Goal: Task Accomplishment & Management: Manage account settings

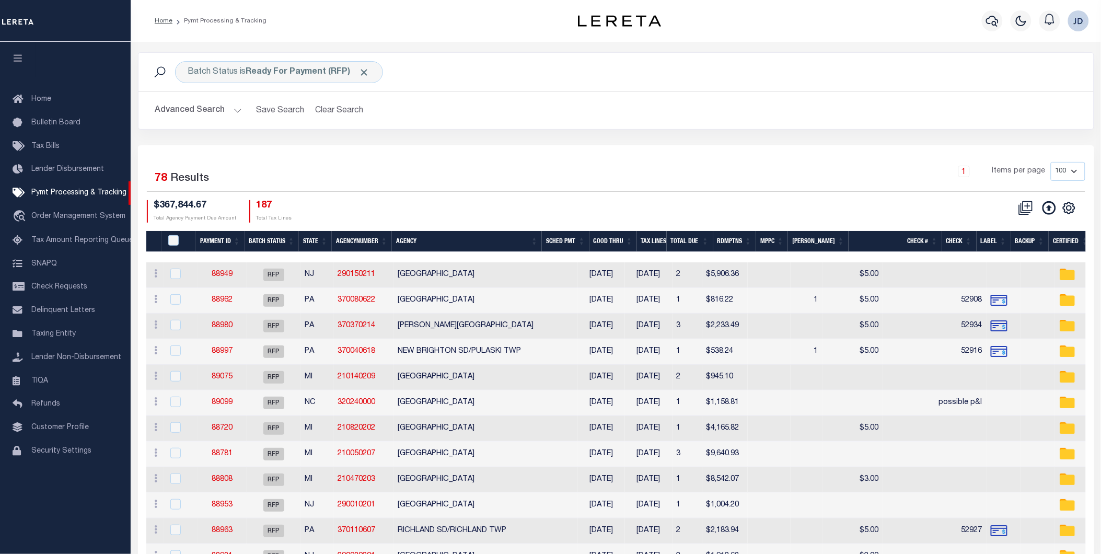
click at [17, 59] on icon "button" at bounding box center [18, 57] width 12 height 9
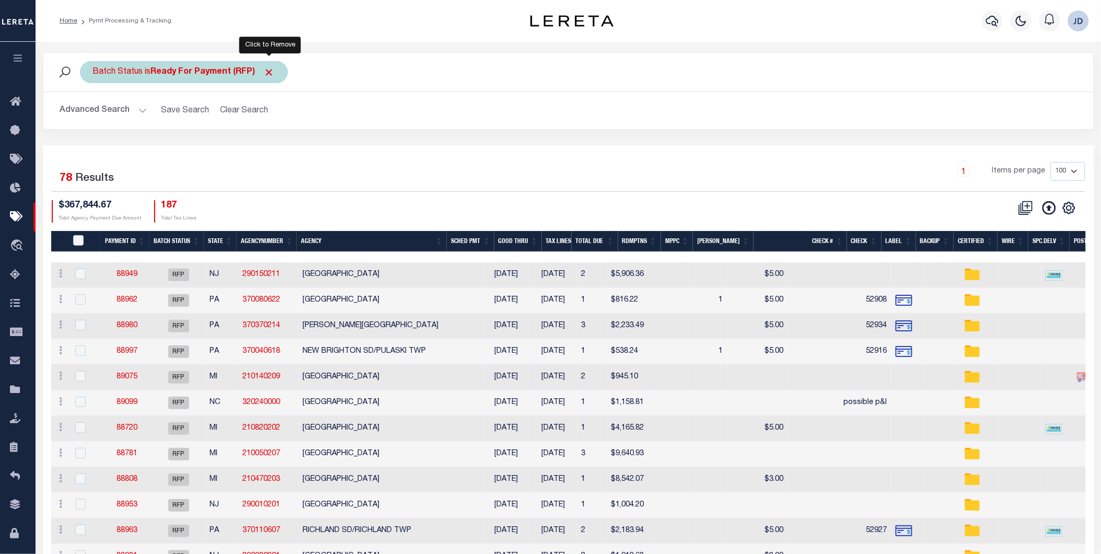
click at [269, 74] on span "Click to Remove" at bounding box center [269, 72] width 11 height 11
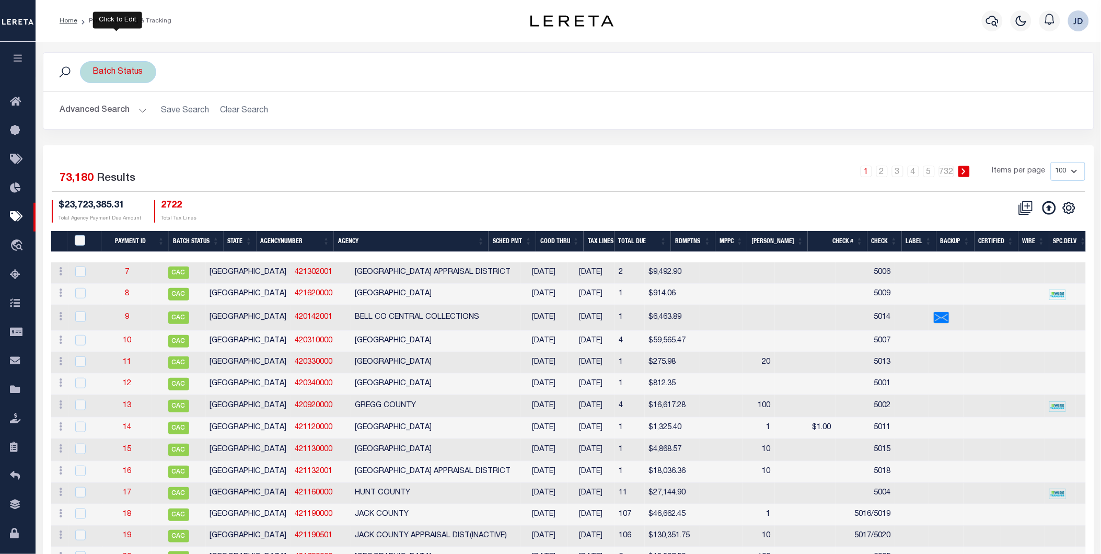
click at [139, 71] on div "Batch Status" at bounding box center [118, 72] width 76 height 22
click at [145, 131] on select "Awaiting Funds (AWF) Cleared and Complete (CAC) New Check Needed (NCN) Payment …" at bounding box center [171, 123] width 154 height 20
select select "RFP"
click at [94, 113] on select "Awaiting Funds (AWF) Cleared and Complete (CAC) New Check Needed (NCN) Payment …" at bounding box center [171, 123] width 154 height 20
click at [233, 144] on input "Apply" at bounding box center [231, 145] width 31 height 17
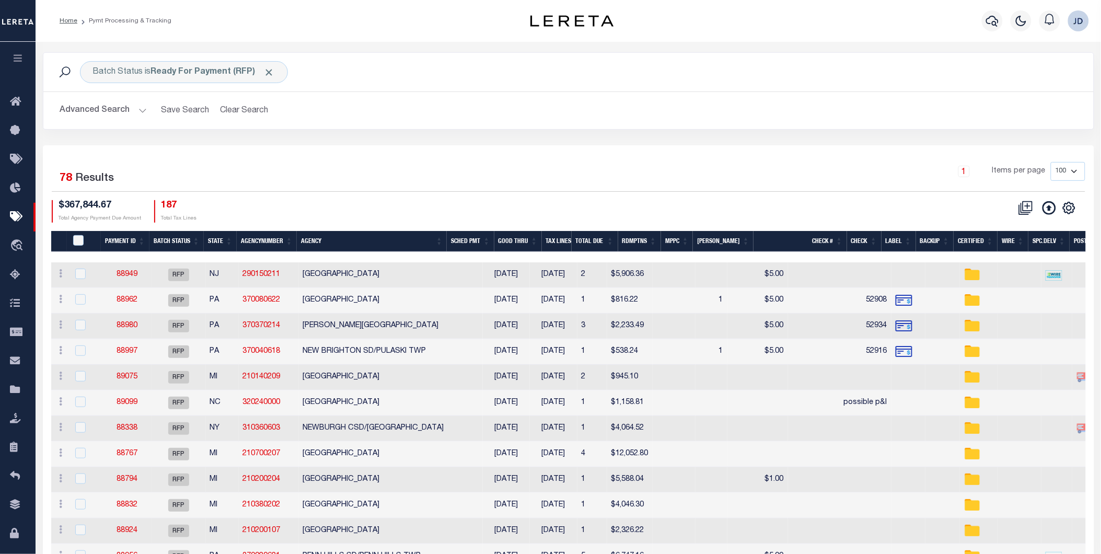
click at [114, 113] on button "Advanced Search" at bounding box center [103, 110] width 87 height 20
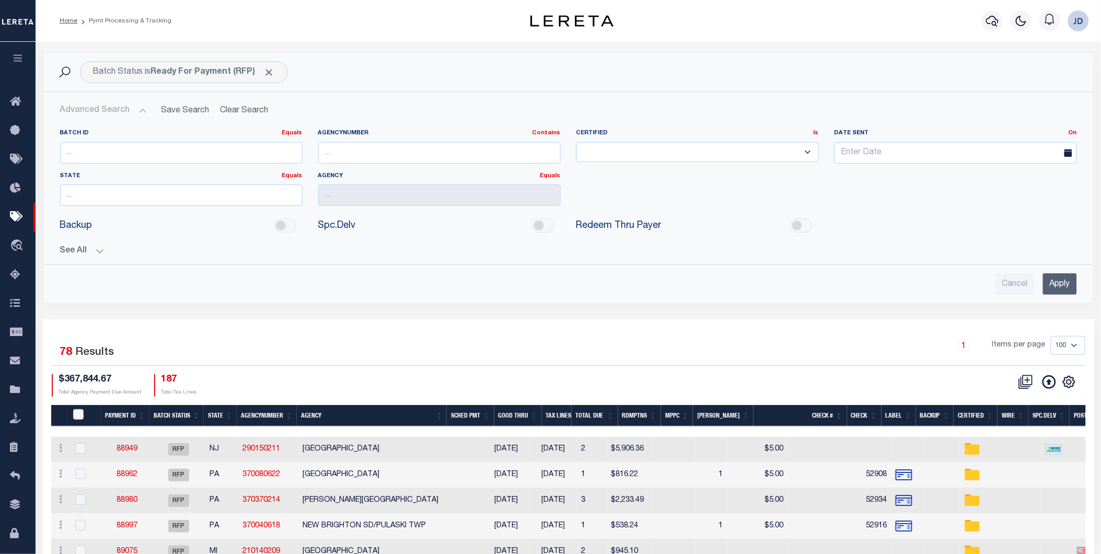
click at [68, 252] on button "See All" at bounding box center [568, 251] width 1017 height 10
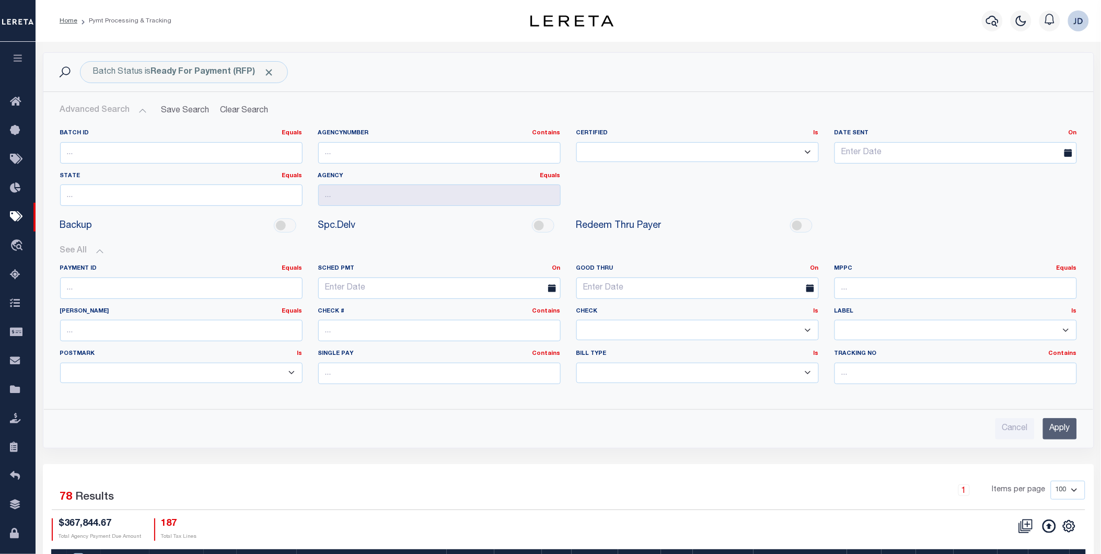
click at [637, 332] on select "Yes No" at bounding box center [697, 330] width 242 height 20
select select "false"
click at [576, 320] on select "Yes No" at bounding box center [697, 330] width 242 height 20
click at [1059, 431] on input "Apply" at bounding box center [1060, 428] width 34 height 21
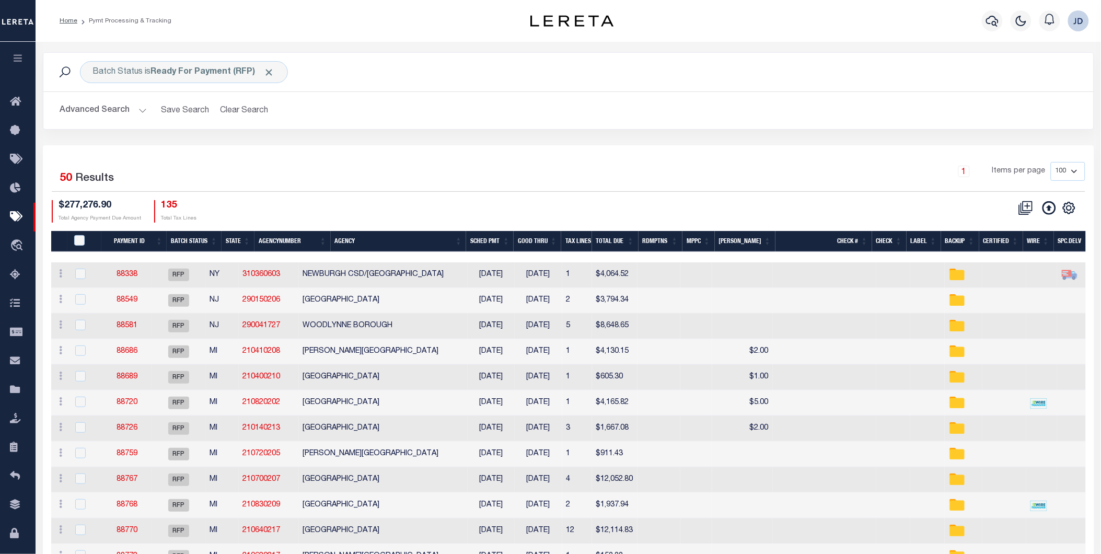
click at [1075, 236] on th "Spc.Delv" at bounding box center [1075, 241] width 42 height 21
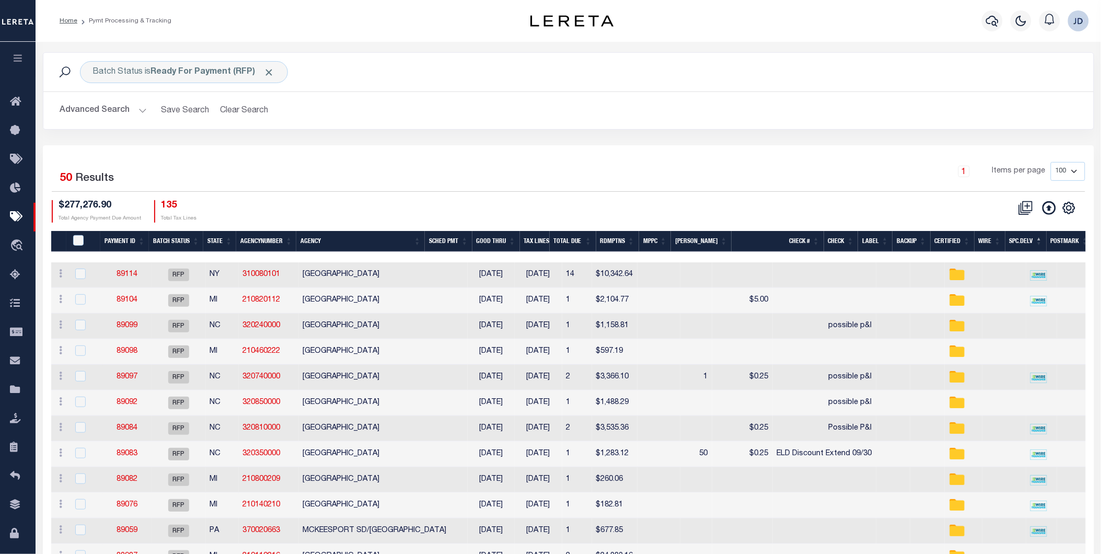
click at [1063, 242] on th "Postmark" at bounding box center [1069, 241] width 46 height 21
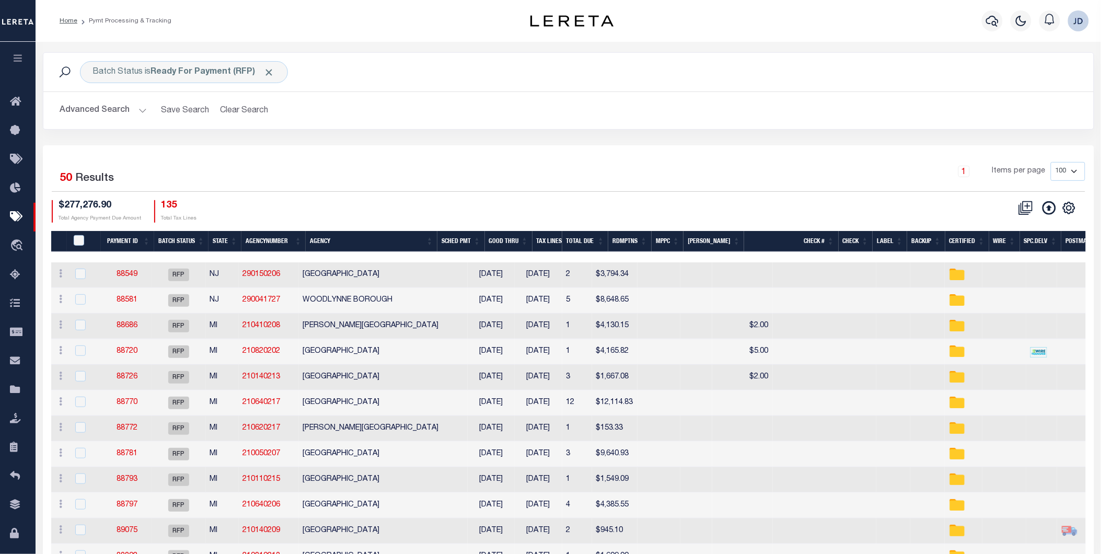
click at [1033, 243] on th "Spc.Delv" at bounding box center [1040, 241] width 41 height 21
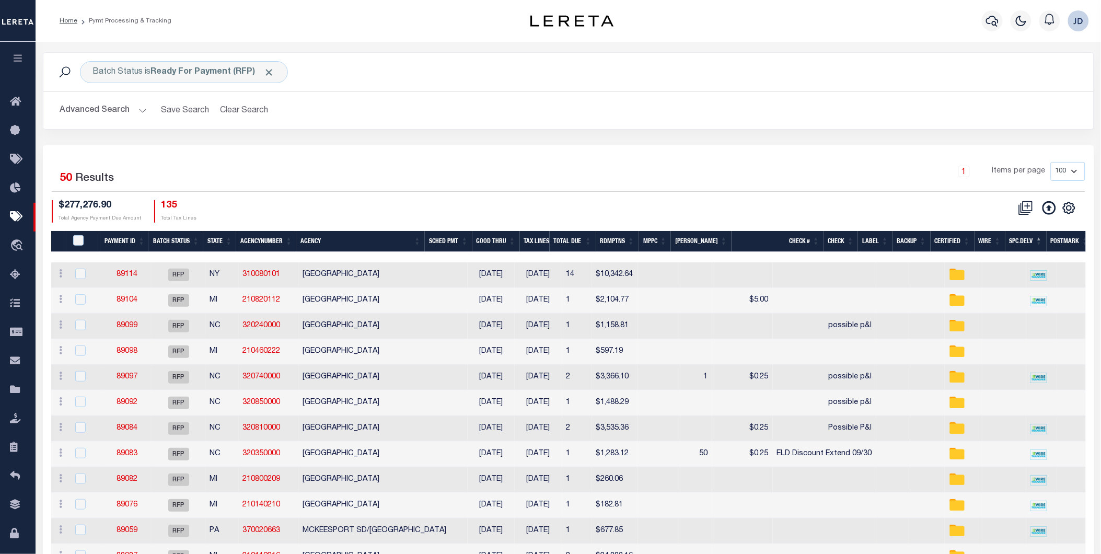
click at [1020, 243] on th "Spc.Delv" at bounding box center [1025, 241] width 41 height 21
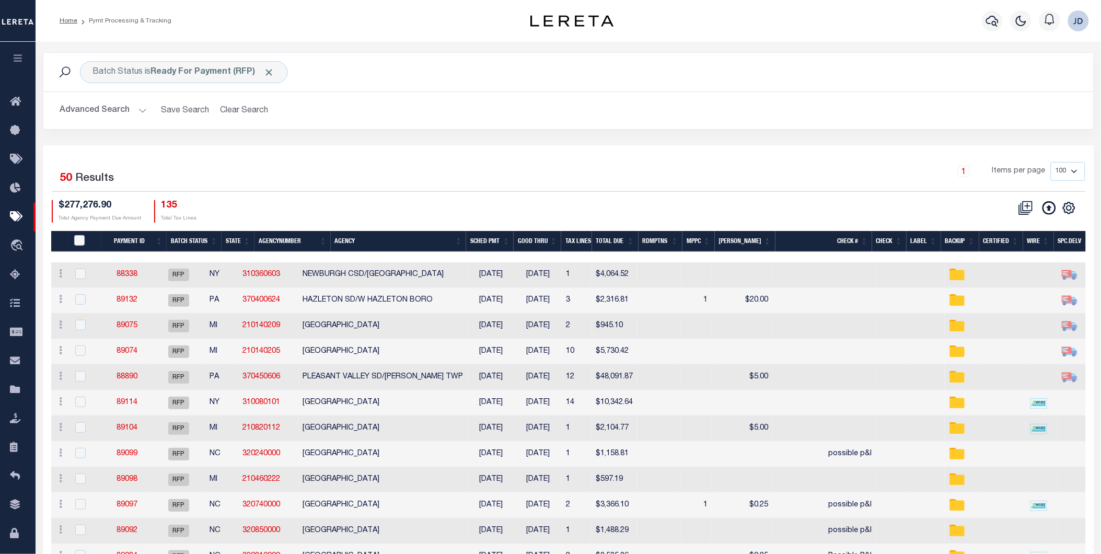
click at [708, 242] on th "MPPC" at bounding box center [698, 241] width 32 height 21
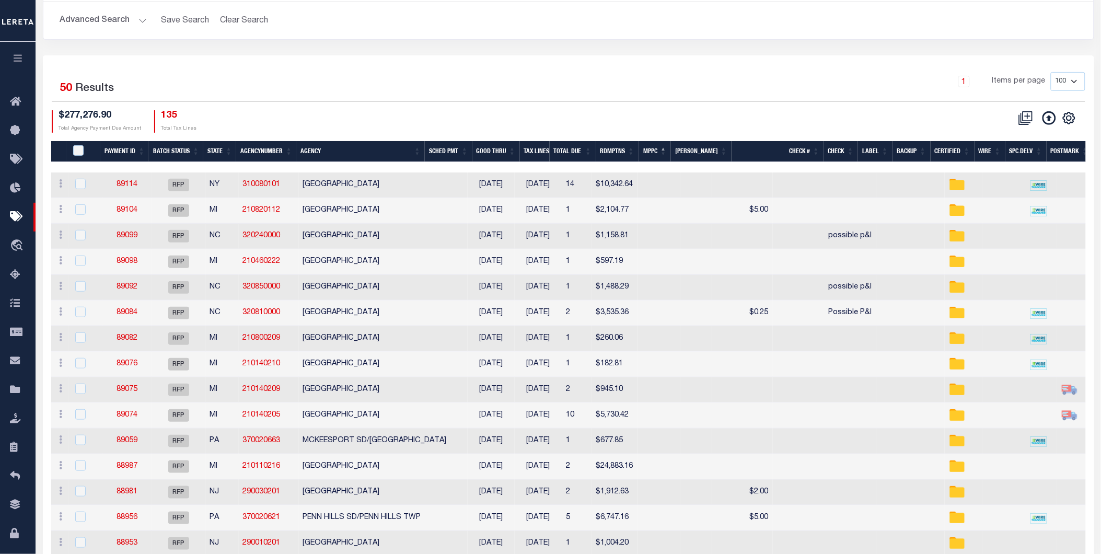
scroll to position [174, 0]
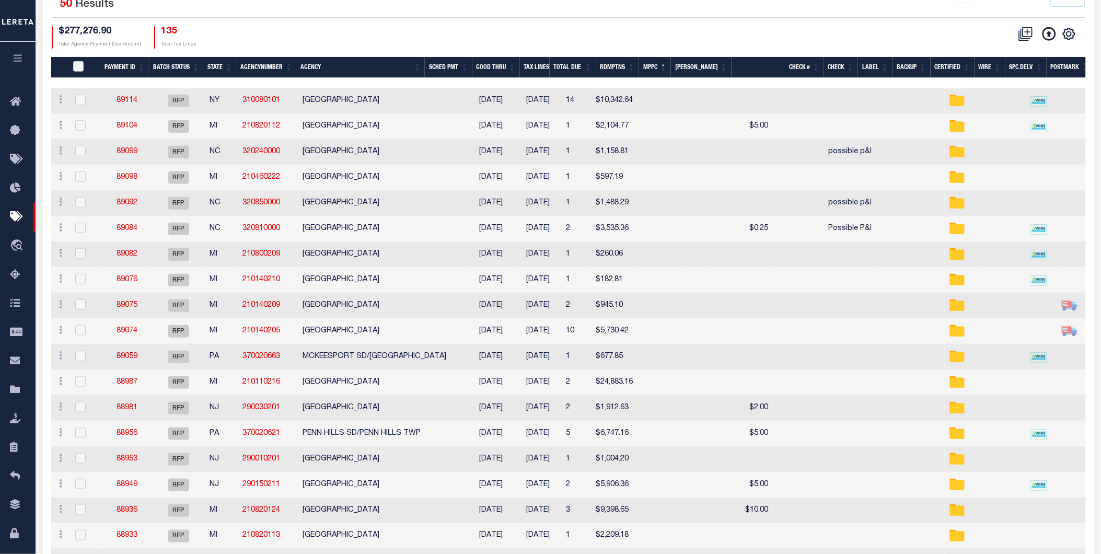
click at [662, 66] on th "MPPC" at bounding box center [655, 67] width 32 height 21
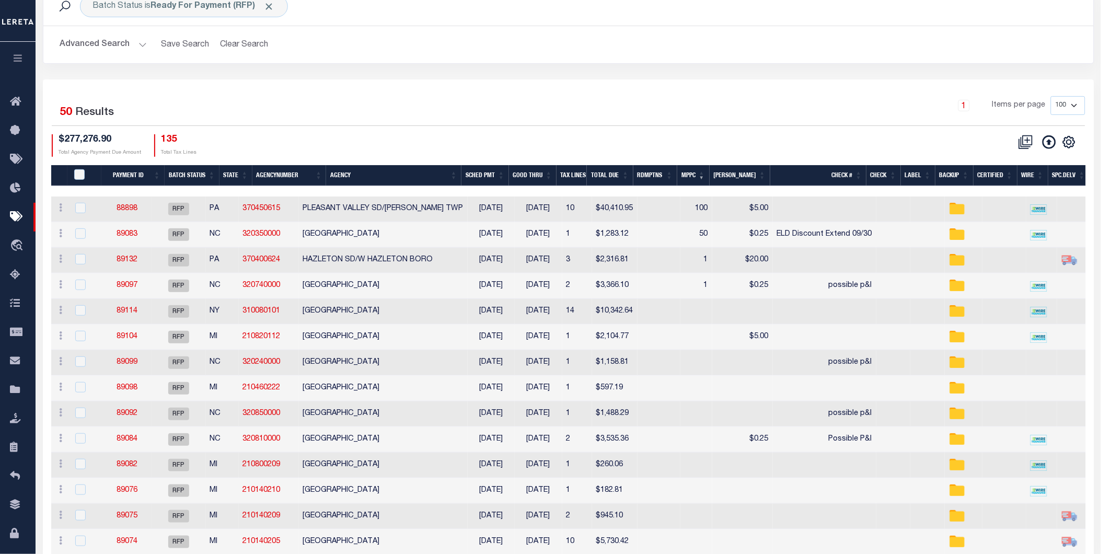
scroll to position [0, 0]
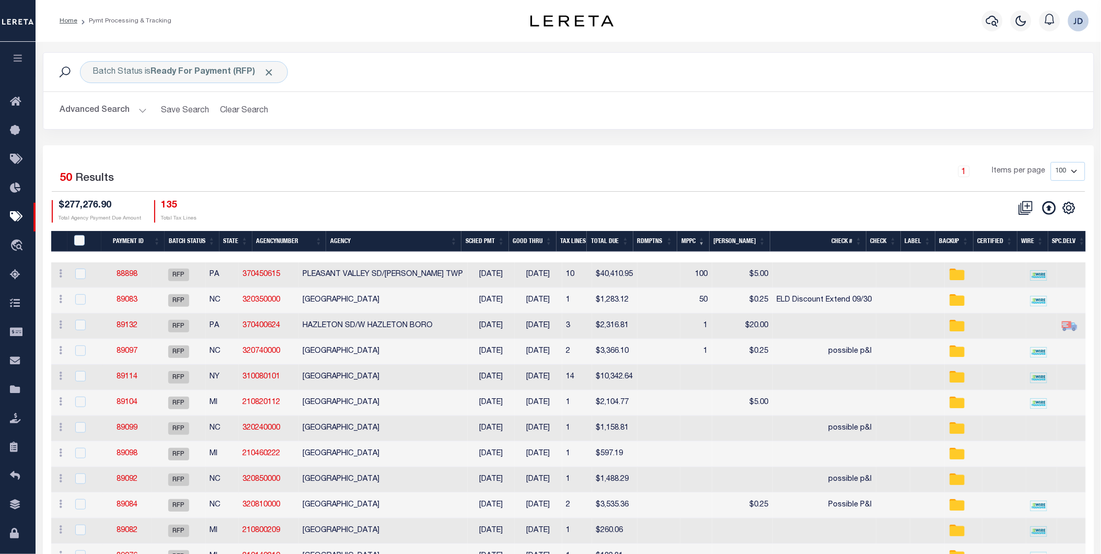
click at [356, 241] on th "Agency" at bounding box center [393, 241] width 135 height 21
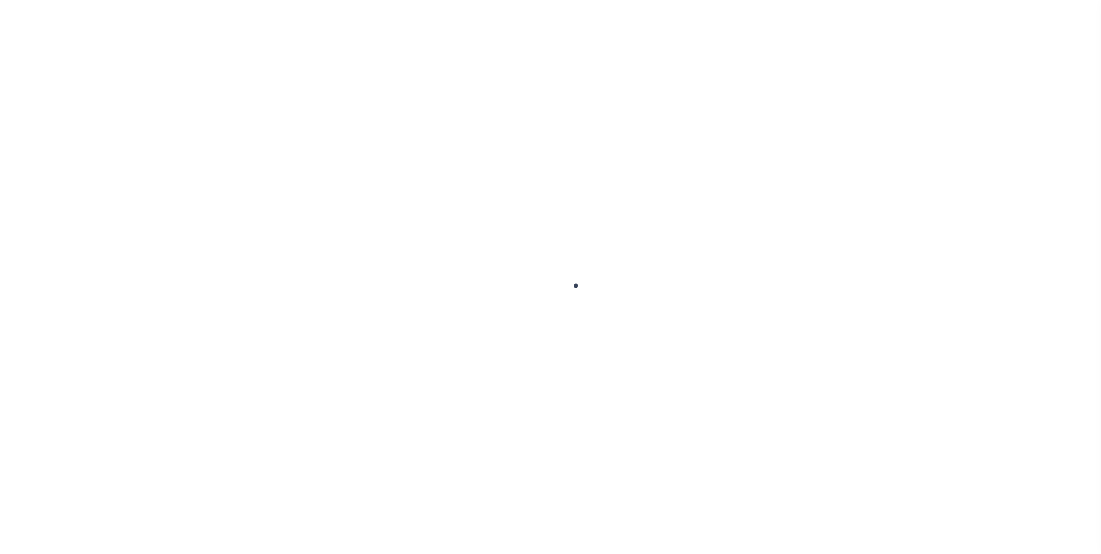
select select "RFP"
select select "CHK"
select select "[PERSON_NAME]"
select select "FDX"
select select "RFP"
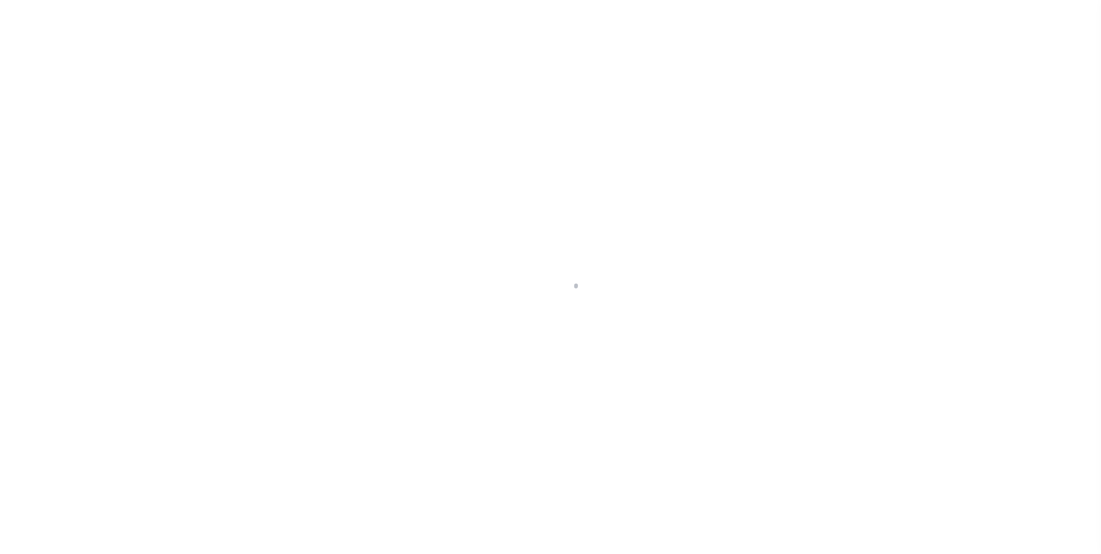
select select "CHK"
select select "[PERSON_NAME]"
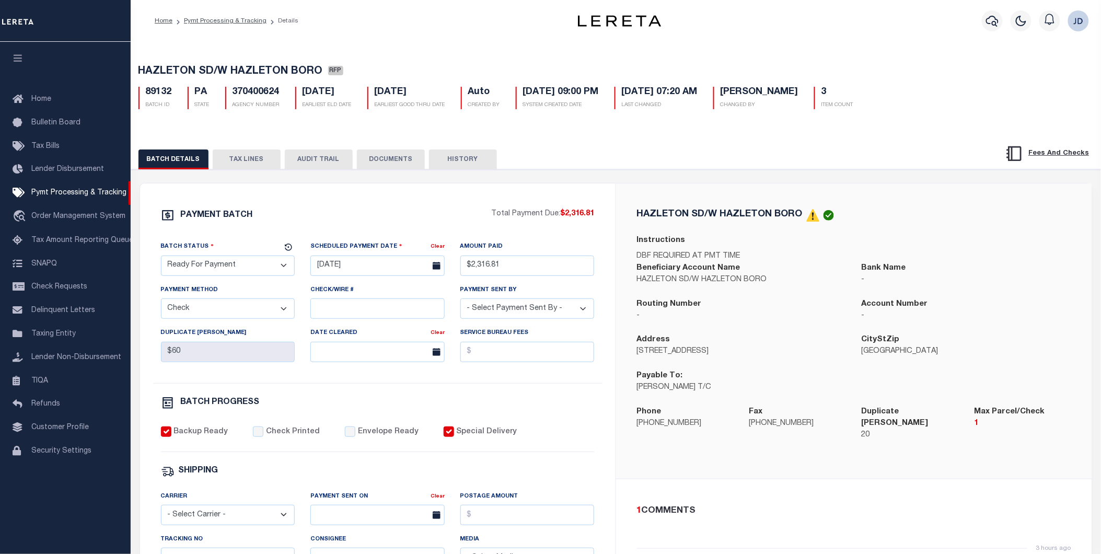
click at [235, 162] on button "TAX LINES" at bounding box center [247, 159] width 68 height 20
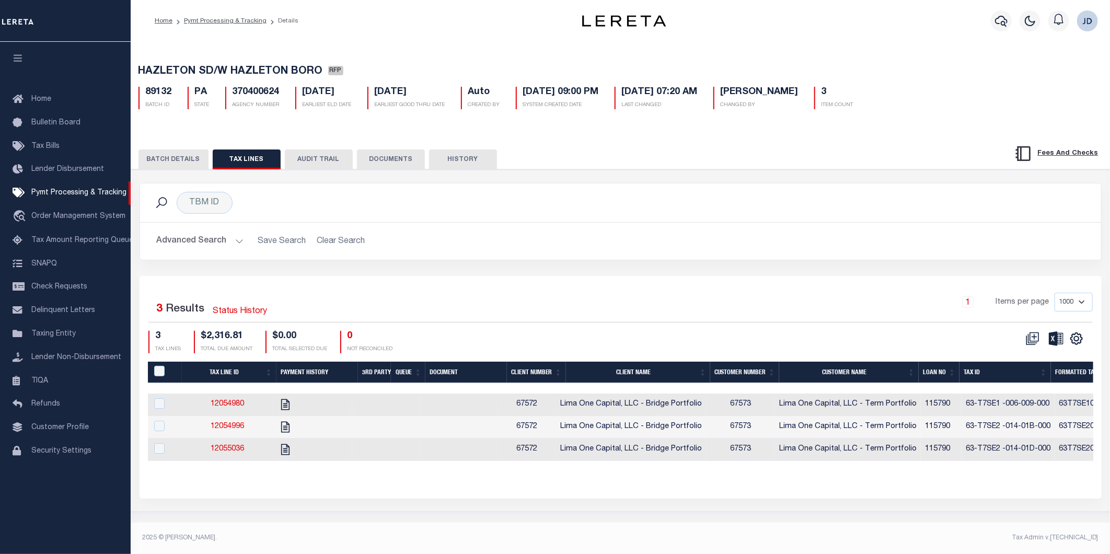
click at [981, 373] on th "Tax ID" at bounding box center [1004, 371] width 91 height 21
click at [1078, 343] on icon "" at bounding box center [1076, 339] width 14 height 14
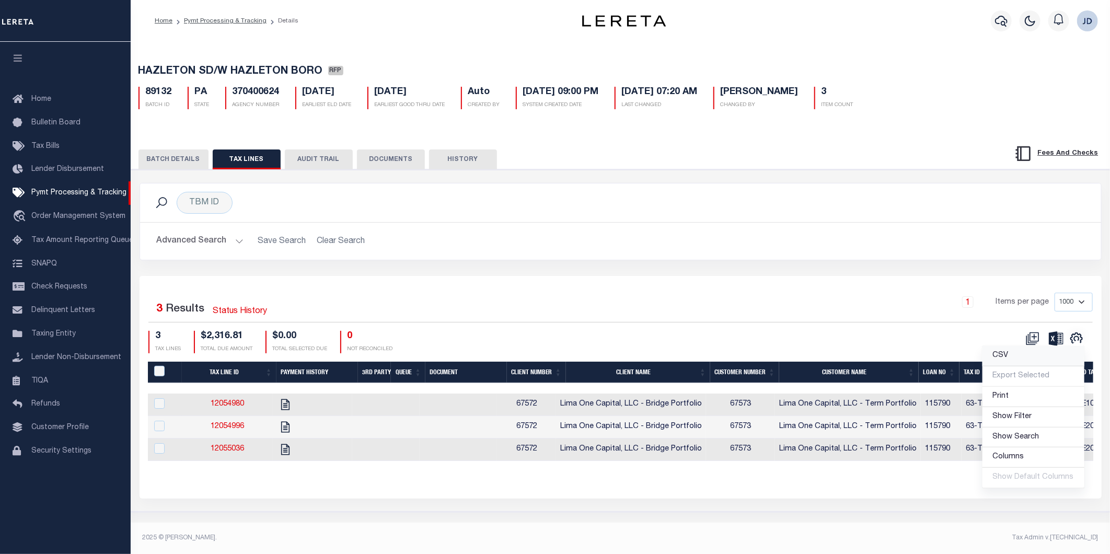
click at [1027, 357] on link "CSV" at bounding box center [1033, 356] width 102 height 20
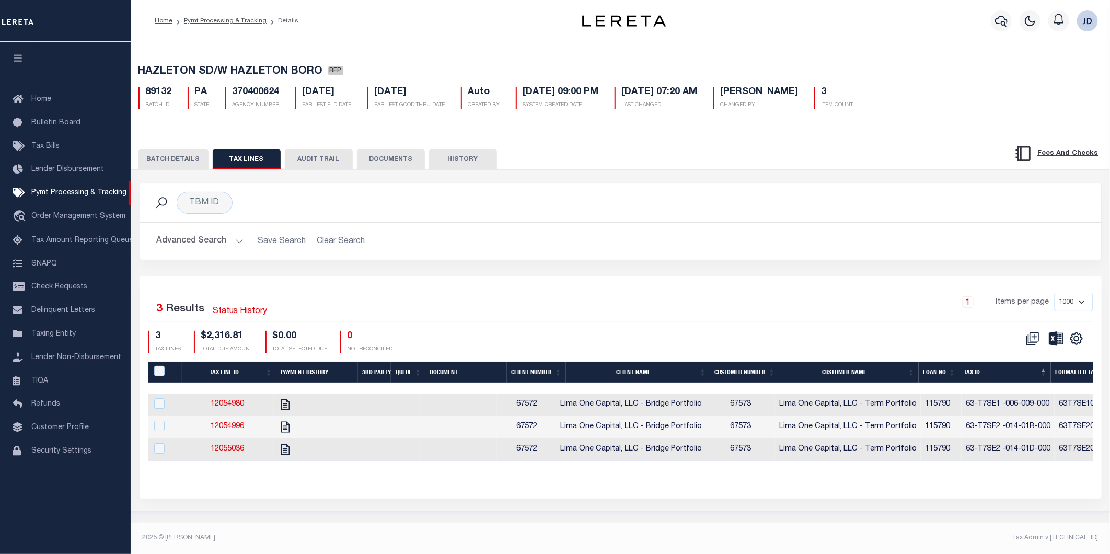
click at [183, 164] on button "BATCH DETAILS" at bounding box center [173, 159] width 70 height 20
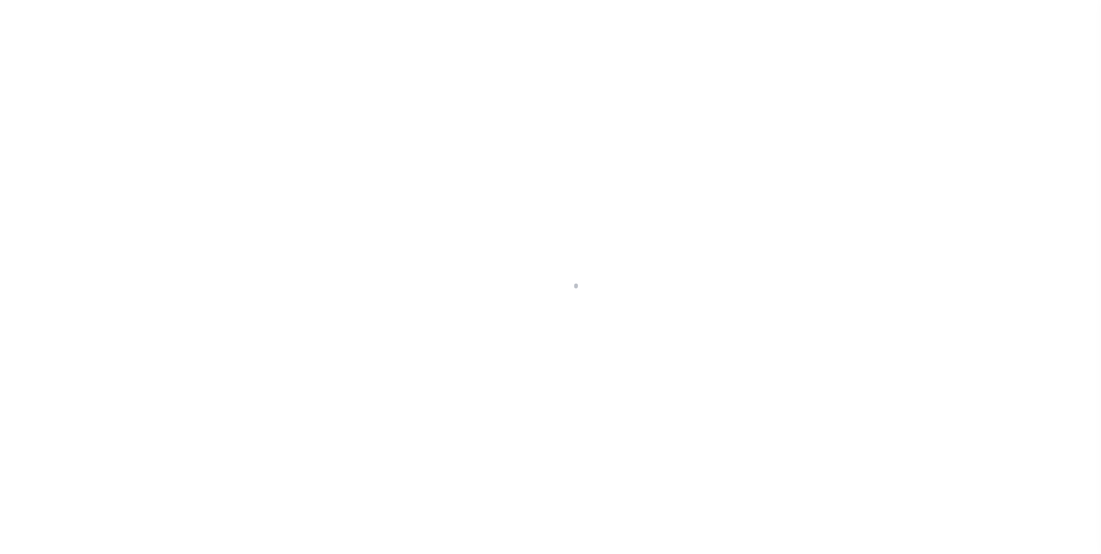
select select "RFP"
select select "CHK"
select select "[PERSON_NAME]"
select select "USS"
select select "RFP"
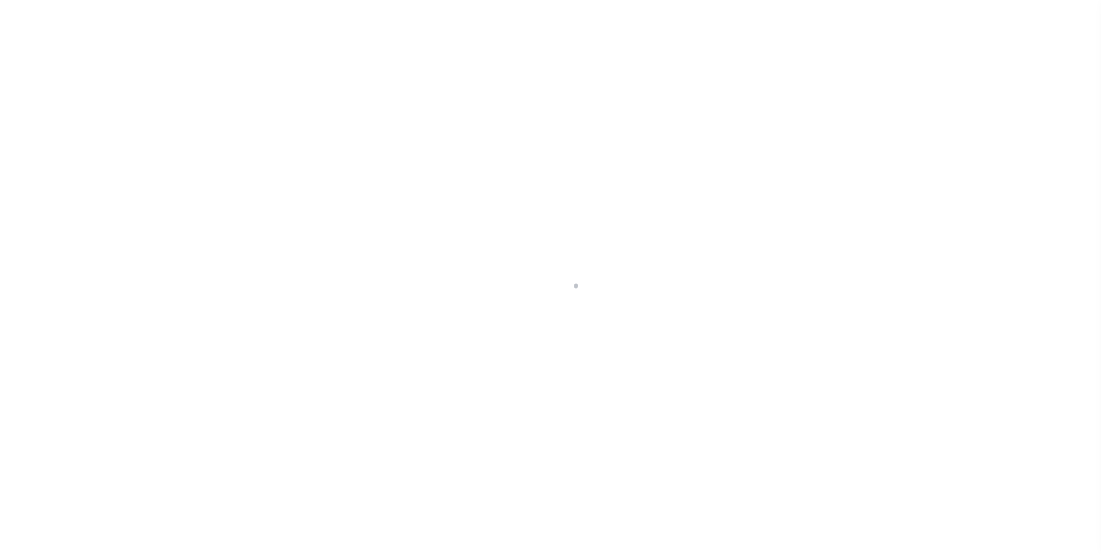
select select "CHK"
select select "[PERSON_NAME]"
select select "USS"
select select "RFP"
select select "CHK"
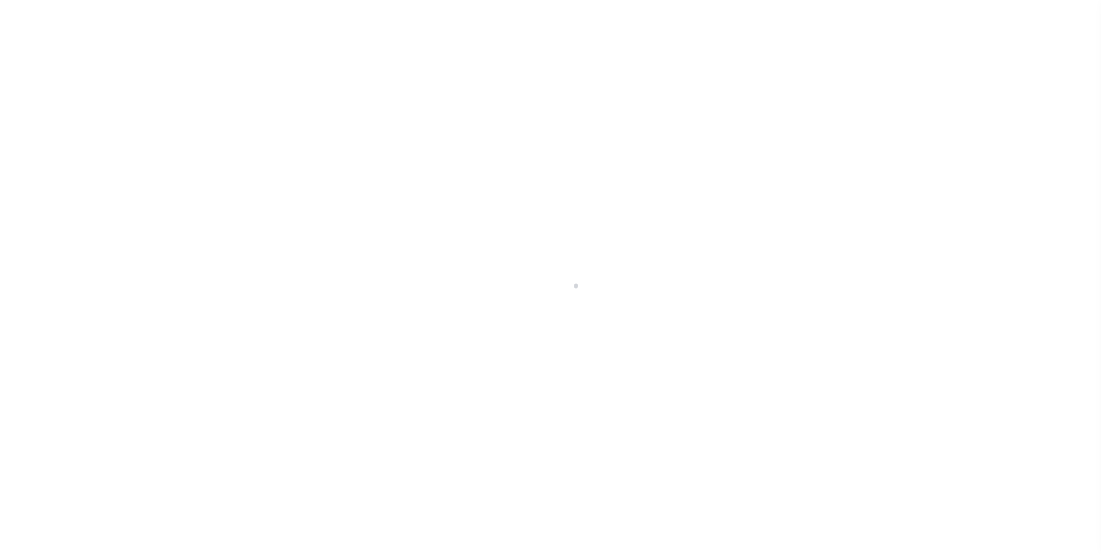
select select "[PERSON_NAME]"
select select "RFP"
select select "CHK"
select select "[PERSON_NAME]"
select select "RFP"
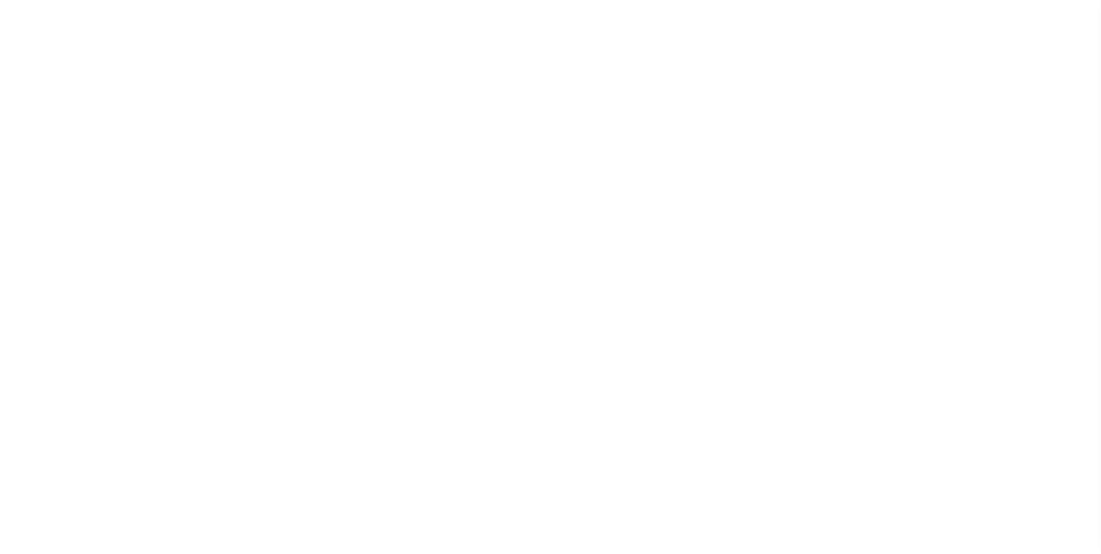
select select "CHK"
select select "[PERSON_NAME]"
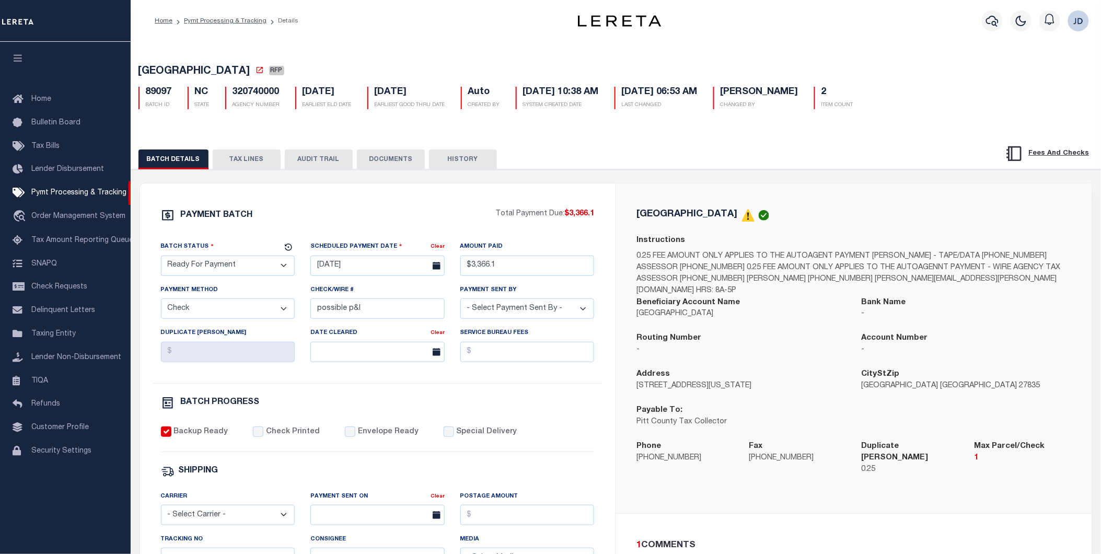
click at [239, 156] on button "TAX LINES" at bounding box center [247, 159] width 68 height 20
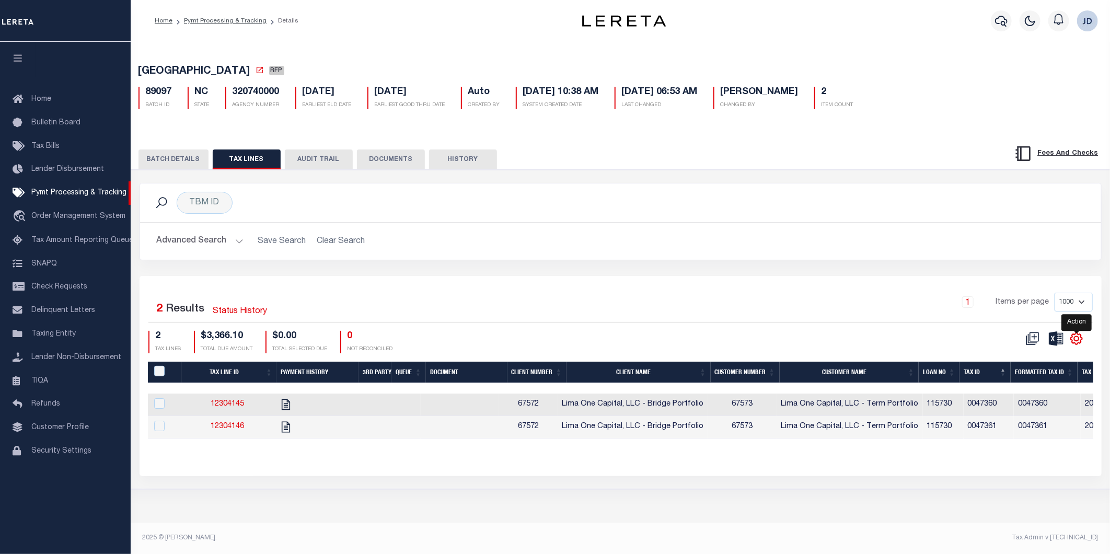
click at [1080, 342] on icon "" at bounding box center [1075, 338] width 11 height 11
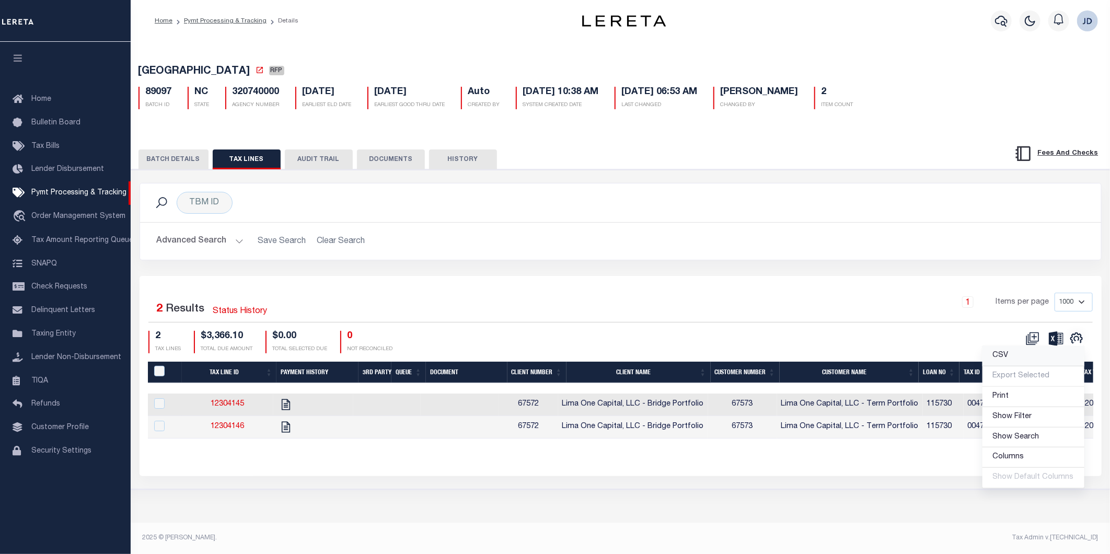
click at [1026, 359] on link "CSV" at bounding box center [1033, 356] width 102 height 20
click at [181, 158] on button "BATCH DETAILS" at bounding box center [173, 159] width 70 height 20
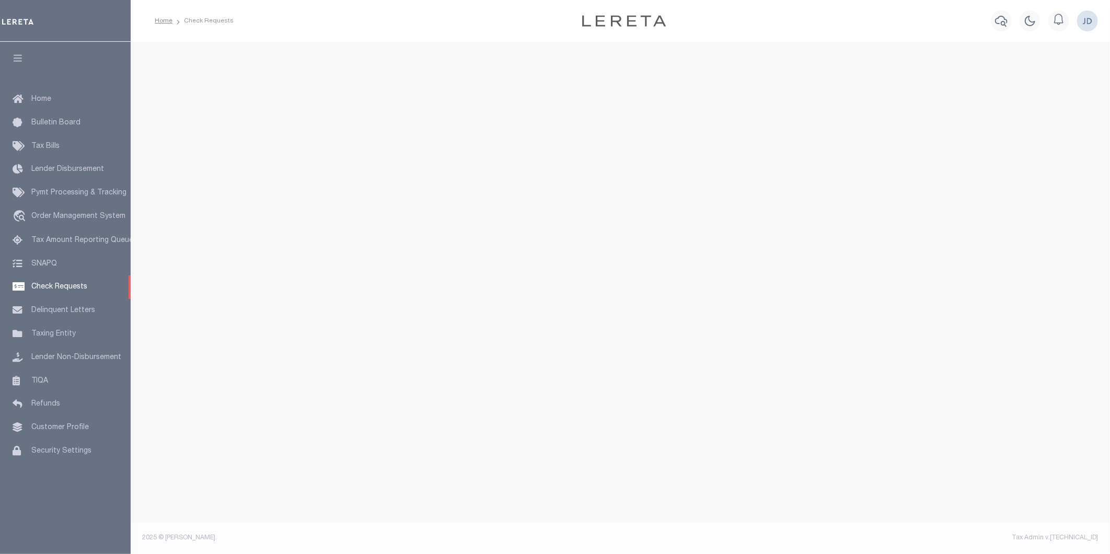
select select "50"
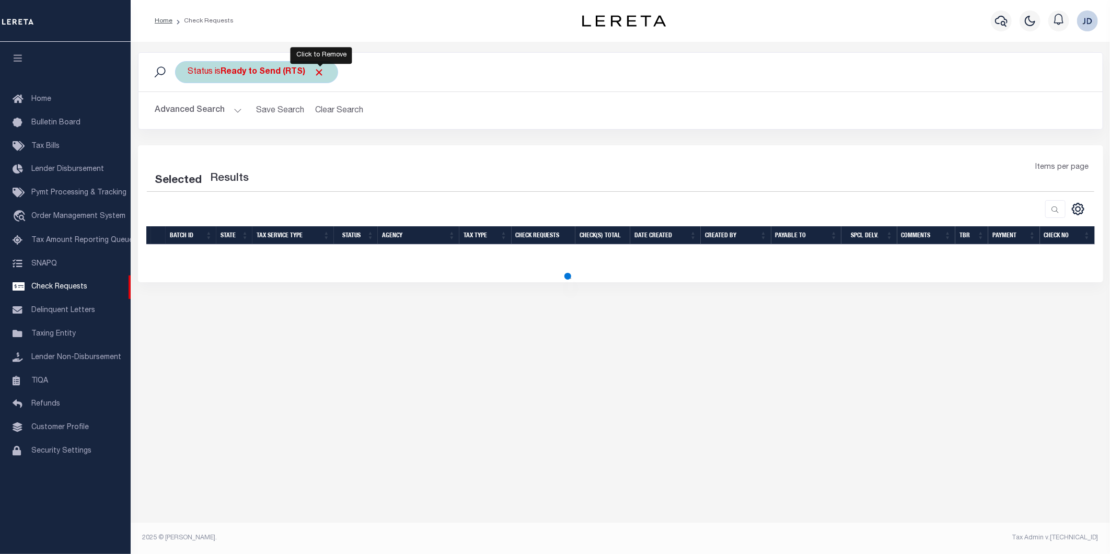
select select "50"
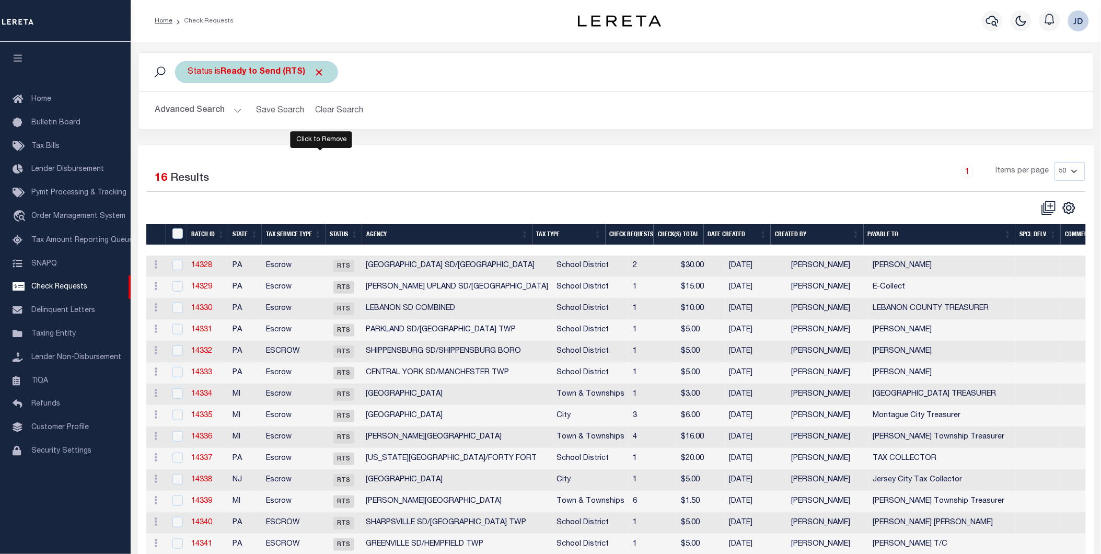
click at [323, 72] on span "Click to Remove" at bounding box center [319, 72] width 11 height 11
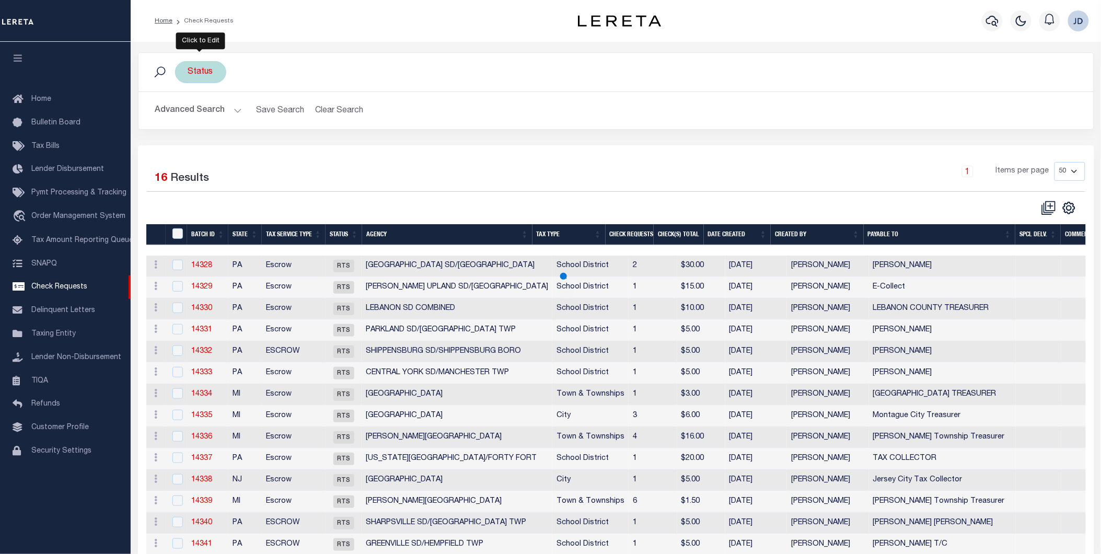
click at [206, 71] on div "Status" at bounding box center [200, 72] width 51 height 22
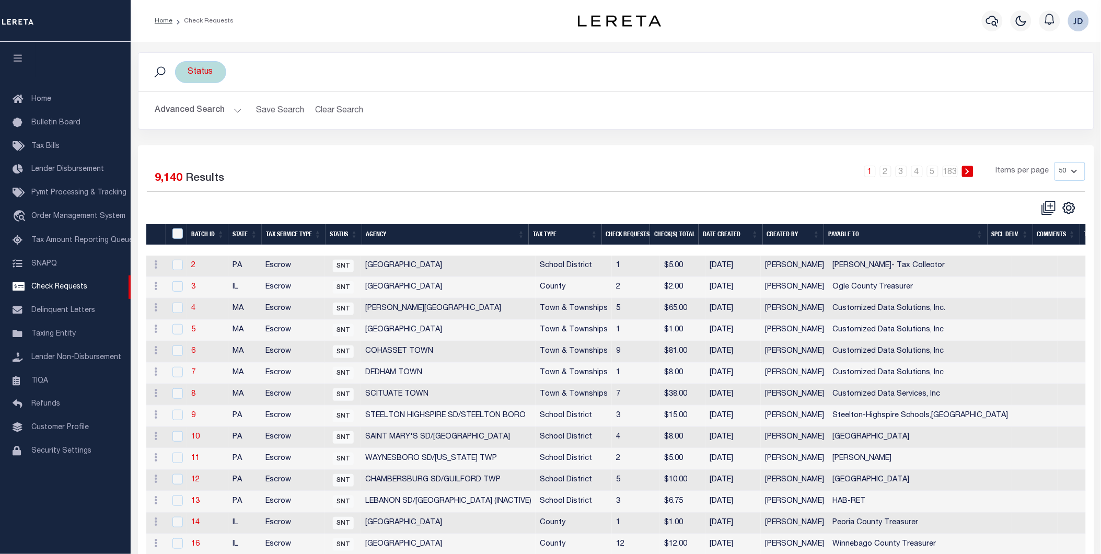
click at [190, 64] on div "Status Is Contains Approval Needed (APN) Batching In Progress (BIP) Check Retur…" at bounding box center [200, 72] width 51 height 22
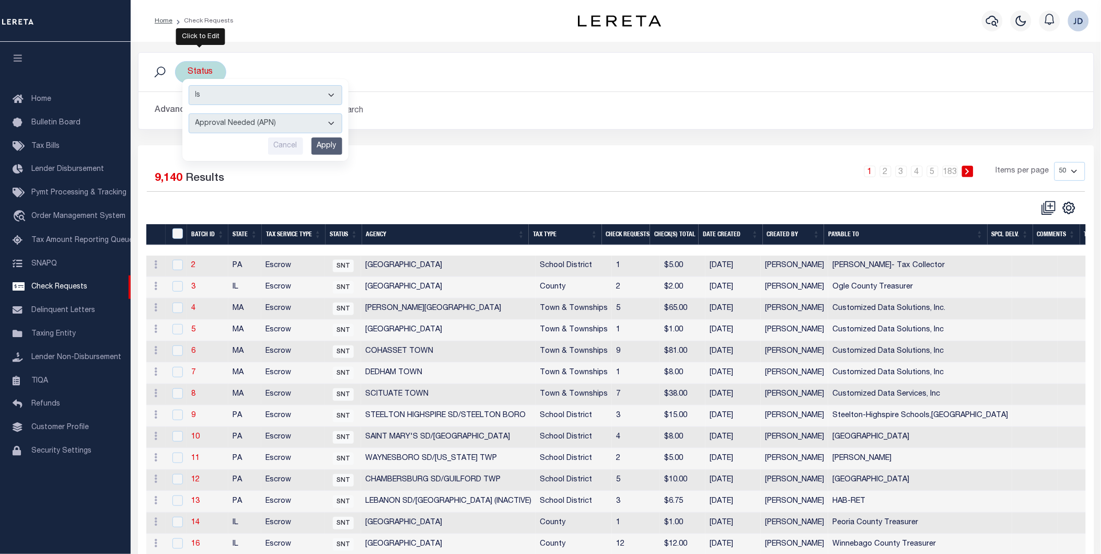
click at [270, 126] on select "Approval Needed (APN) Batching In Progress (BIP) Check Returned (CKR) Cleared a…" at bounding box center [266, 123] width 154 height 20
select select "RTS"
click at [189, 113] on select "Approval Needed (APN) Batching In Progress (BIP) Check Returned (CKR) Cleared a…" at bounding box center [266, 123] width 154 height 20
click at [324, 153] on input "Apply" at bounding box center [326, 145] width 31 height 17
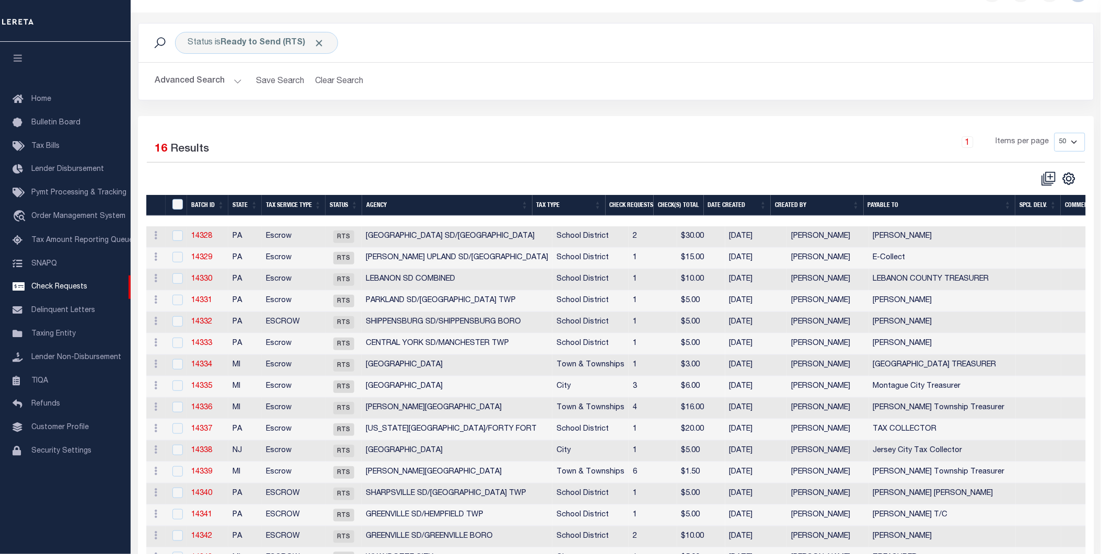
scroll to position [93, 0]
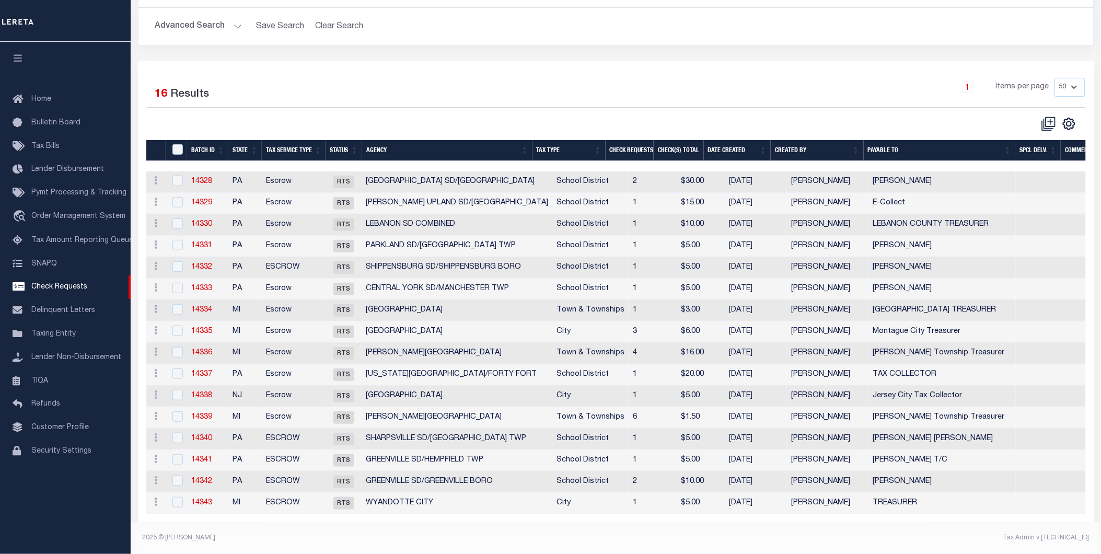
click at [403, 145] on th "Agency" at bounding box center [447, 150] width 170 height 21
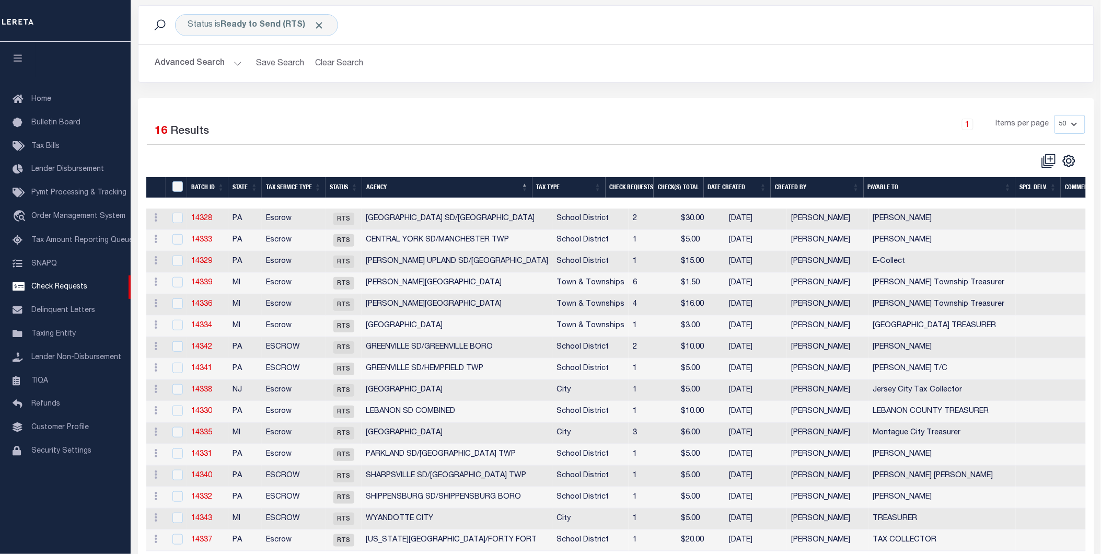
scroll to position [58, 0]
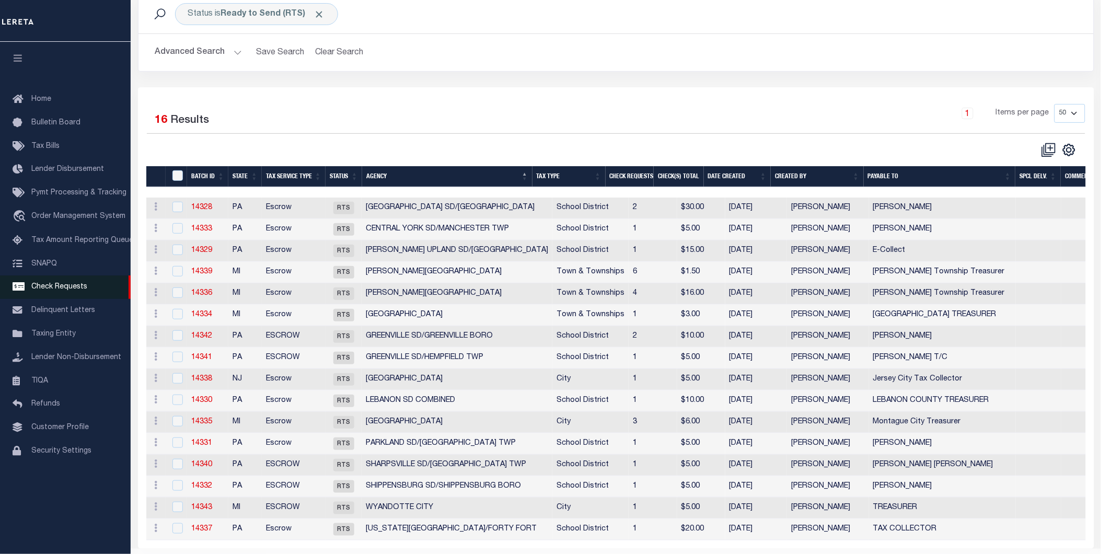
click at [55, 294] on link "Check Requests" at bounding box center [65, 287] width 131 height 24
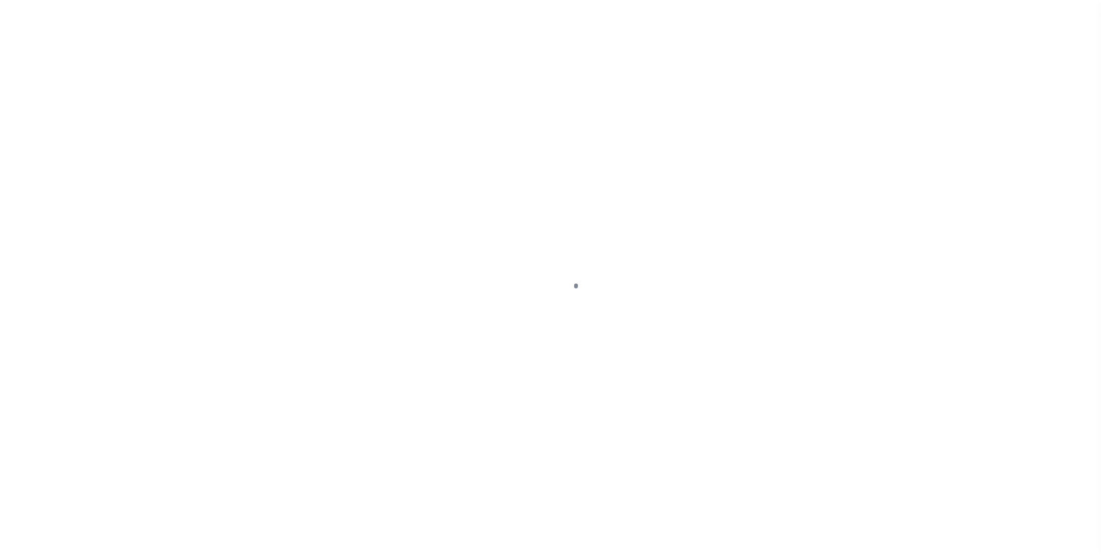
select select "RFP"
select select "CHK"
select select "[PERSON_NAME]"
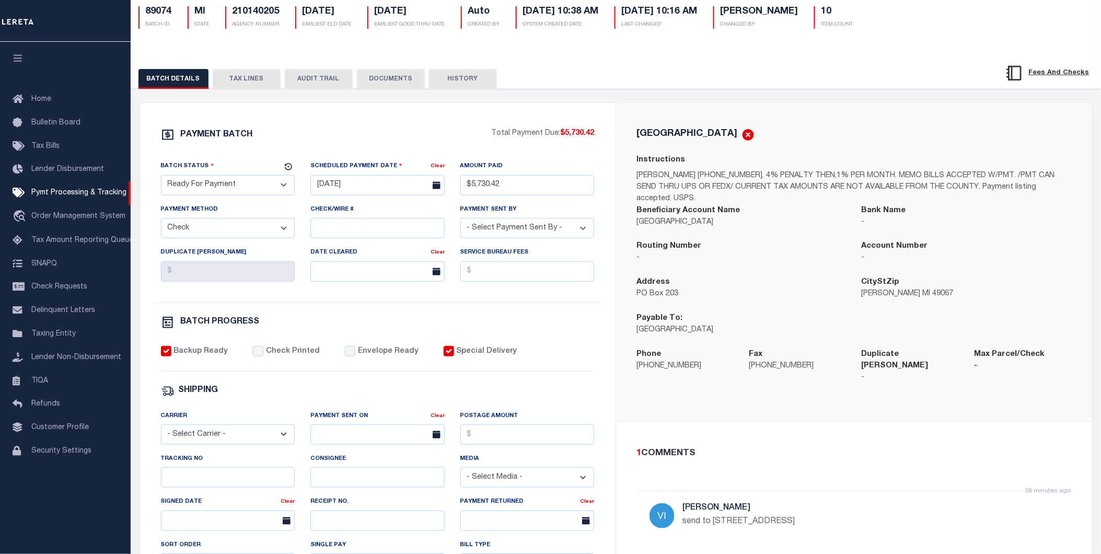
scroll to position [58, 0]
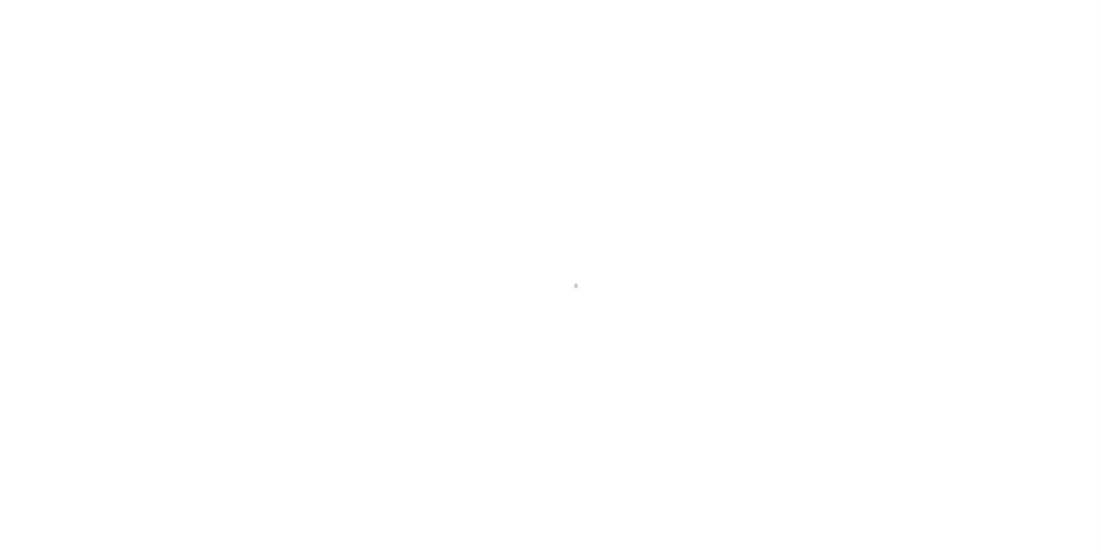
select select "RFP"
select select "CHK"
select select "[PERSON_NAME]"
select select "USS"
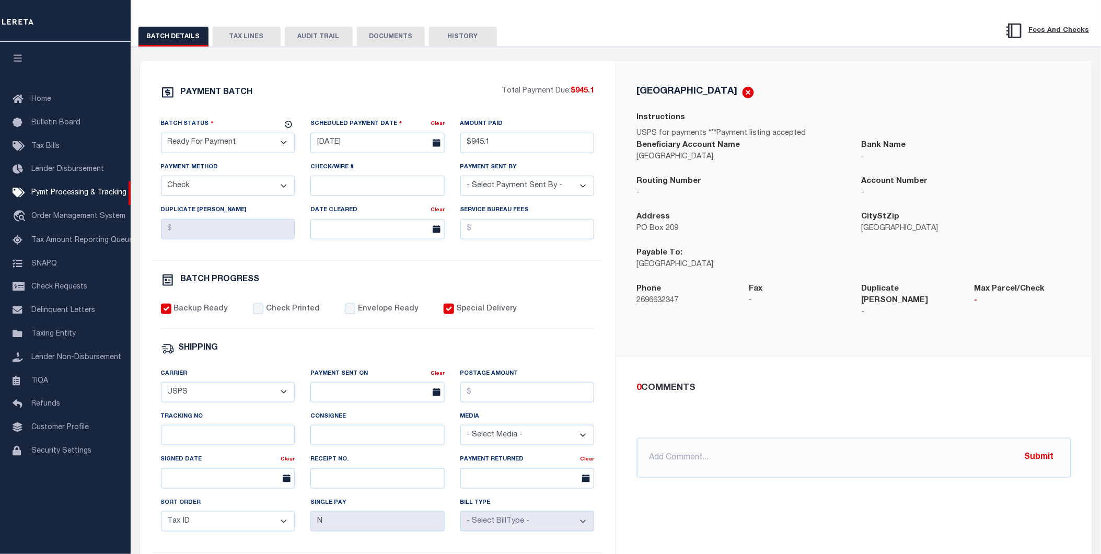
scroll to position [174, 0]
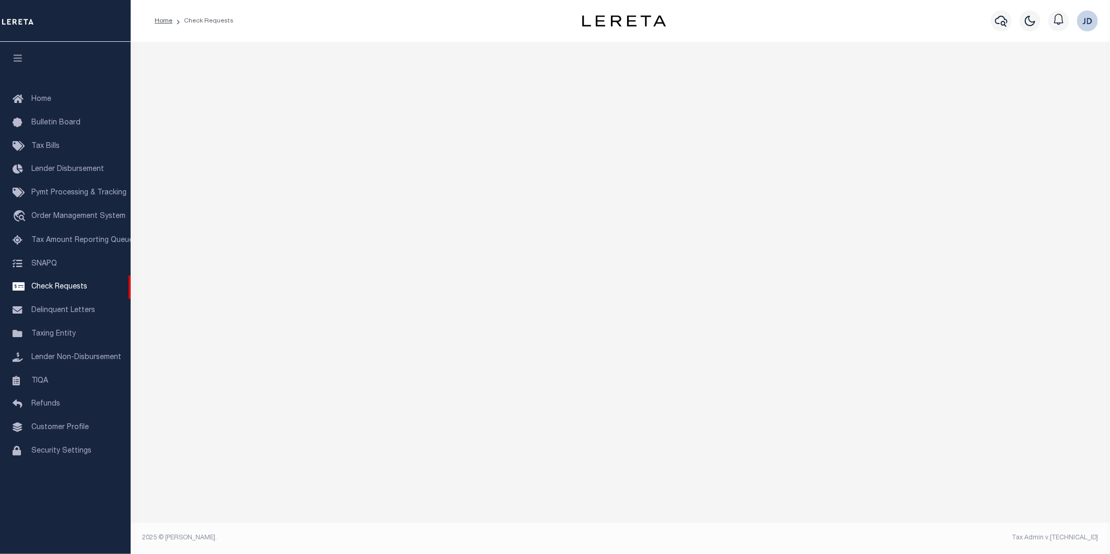
select select "50"
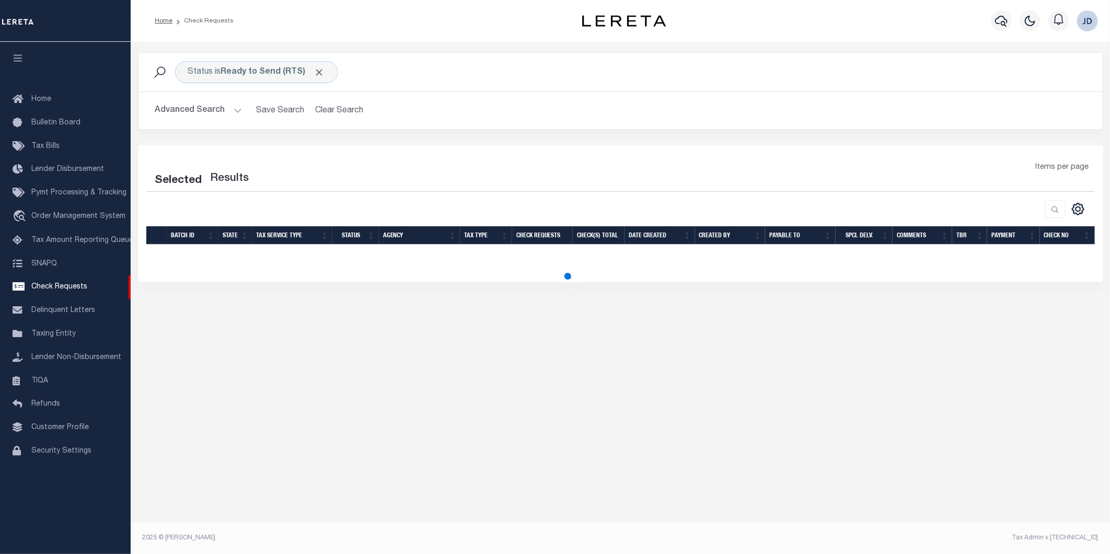
select select "50"
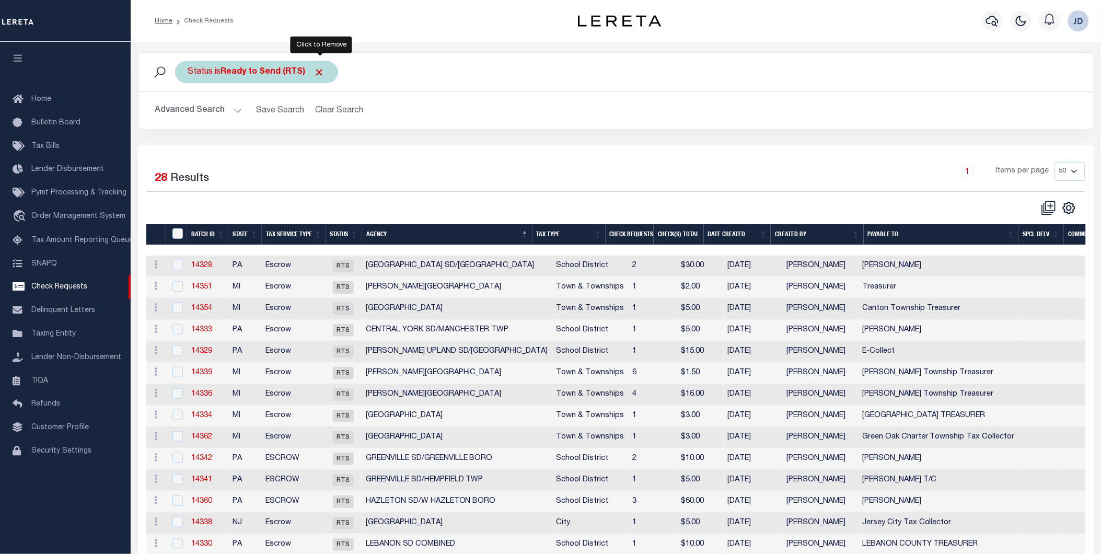
click at [321, 74] on span "Click to Remove" at bounding box center [319, 72] width 11 height 11
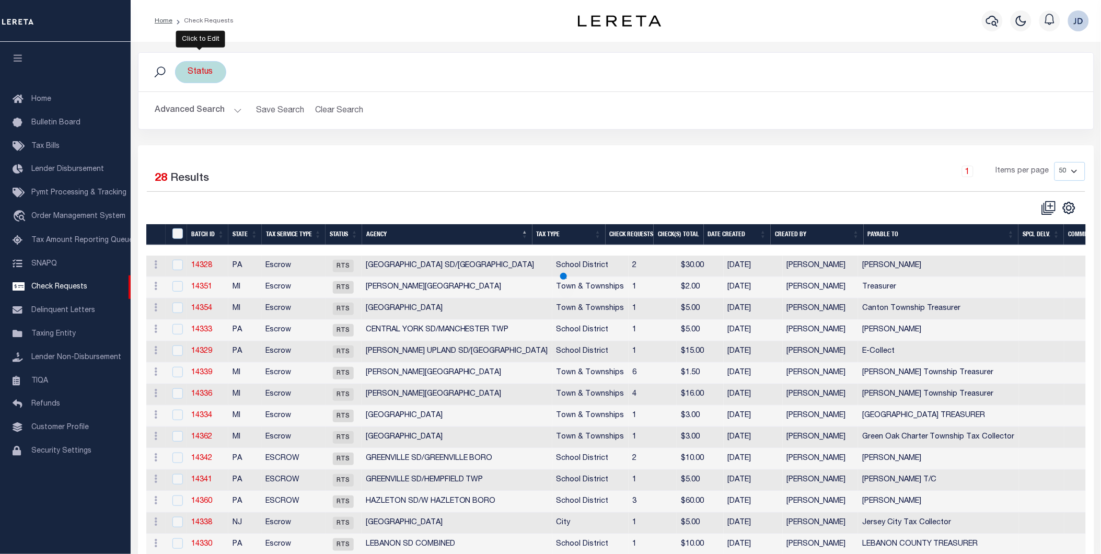
click at [204, 75] on div "Status" at bounding box center [200, 72] width 51 height 22
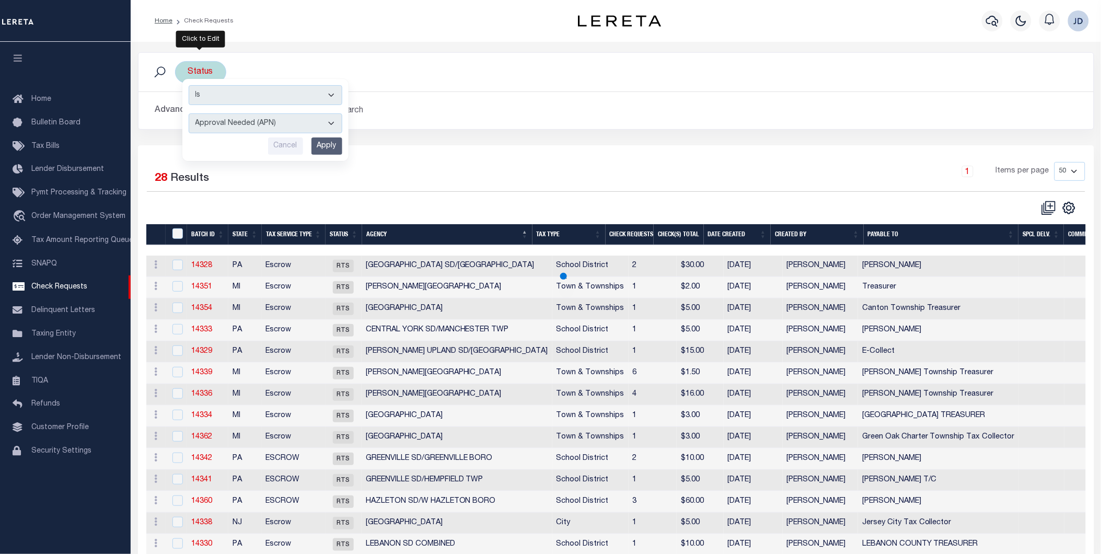
click at [272, 123] on select "Approval Needed (APN) Batching In Progress (BIP) Check Returned (CKR) Cleared a…" at bounding box center [266, 123] width 154 height 20
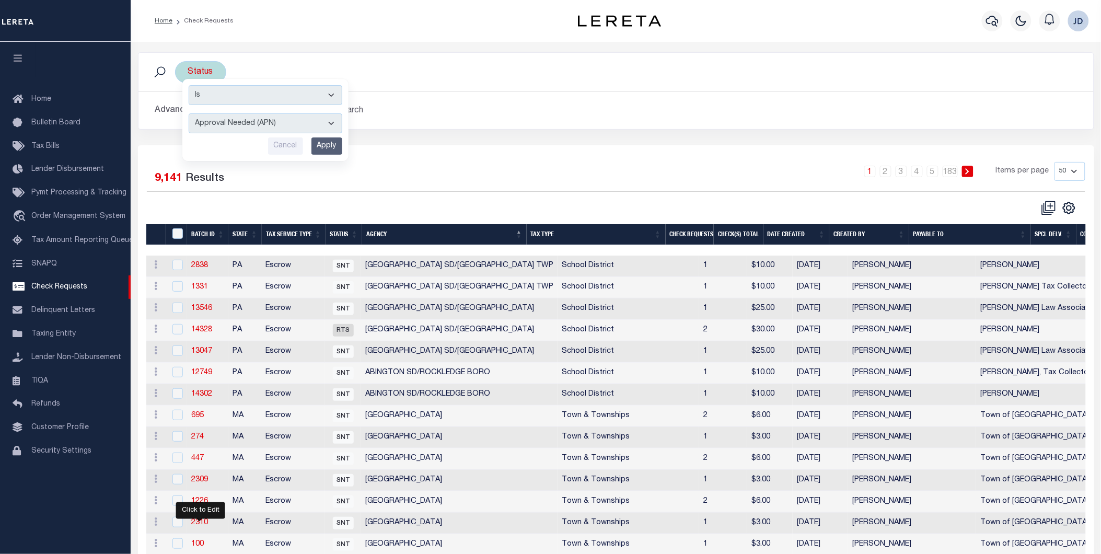
select select "RTS"
click at [189, 113] on select "Approval Needed (APN) Batching In Progress (BIP) Check Returned (CKR) Cleared a…" at bounding box center [266, 123] width 154 height 20
click at [331, 147] on input "Apply" at bounding box center [326, 145] width 31 height 17
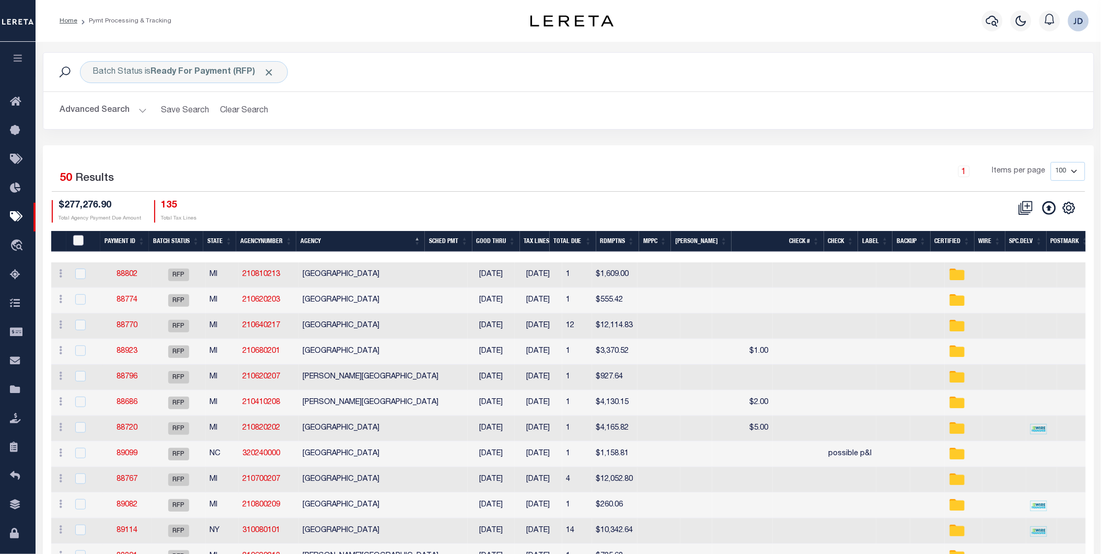
click at [79, 242] on input "PayeePmtBatchStatus" at bounding box center [78, 240] width 10 height 10
checkbox input "true"
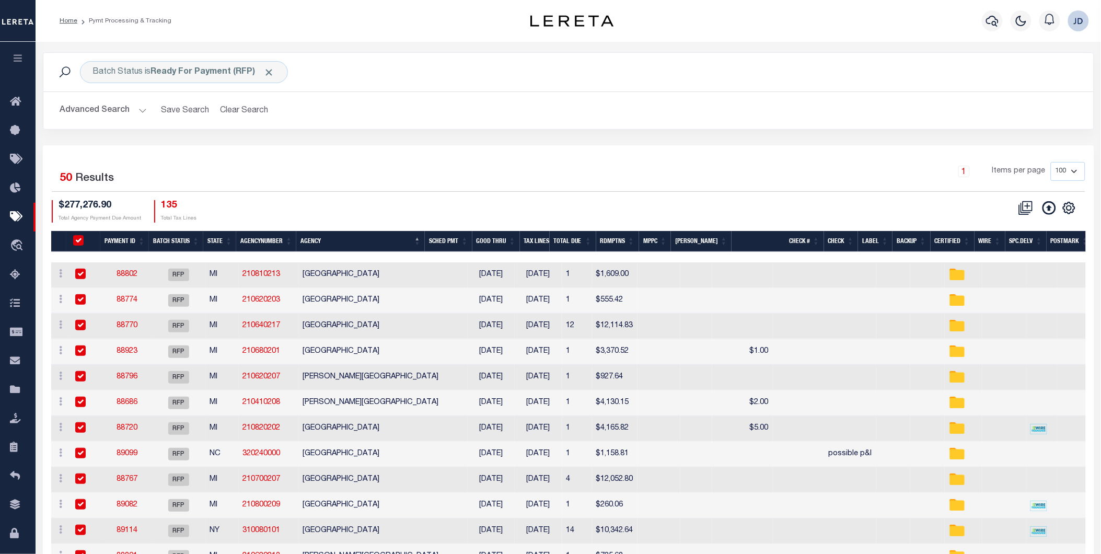
checkbox input "true"
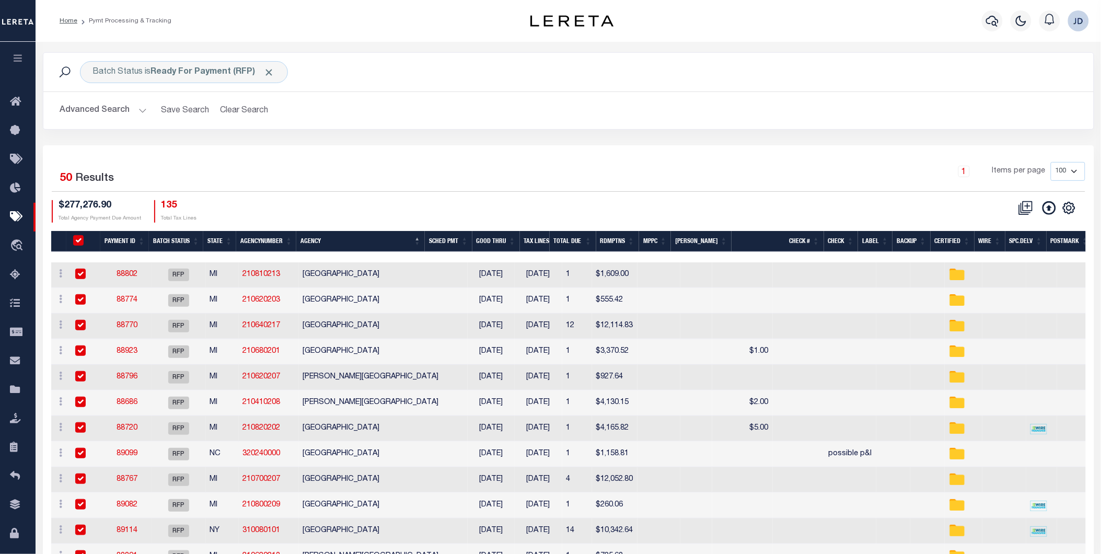
checkbox input "true"
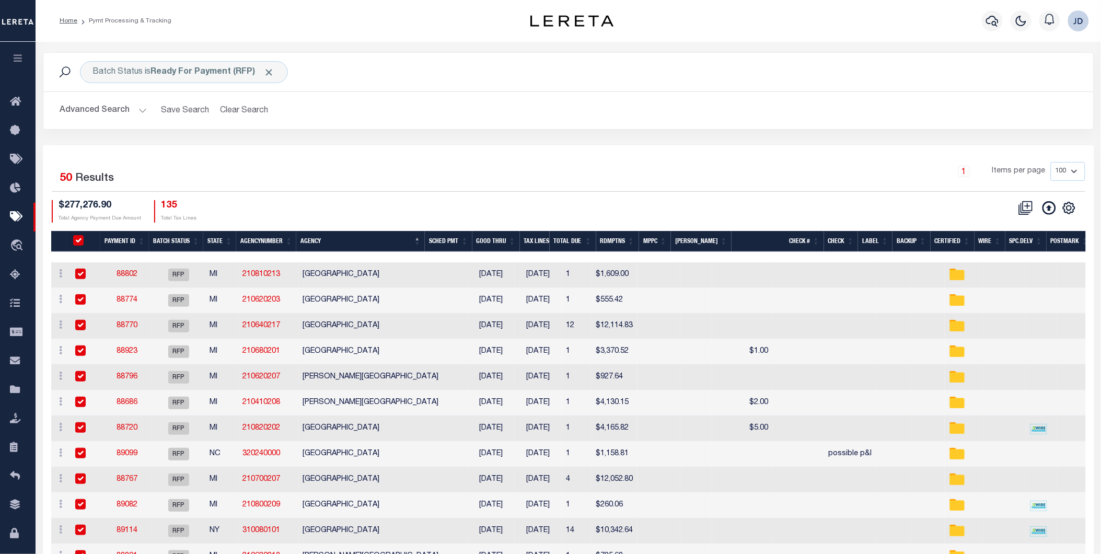
checkbox input "true"
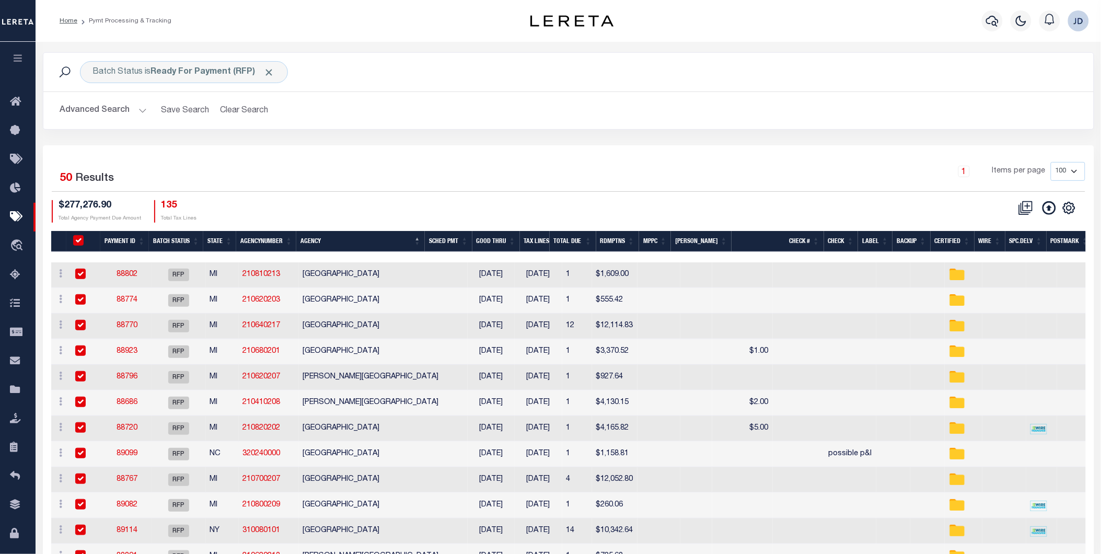
checkbox input "true"
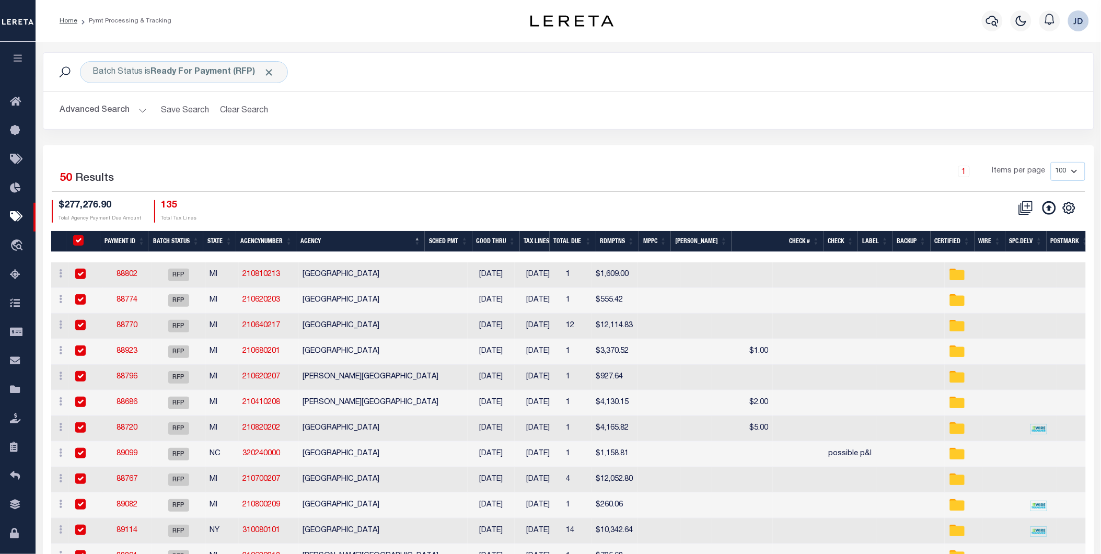
checkbox input "true"
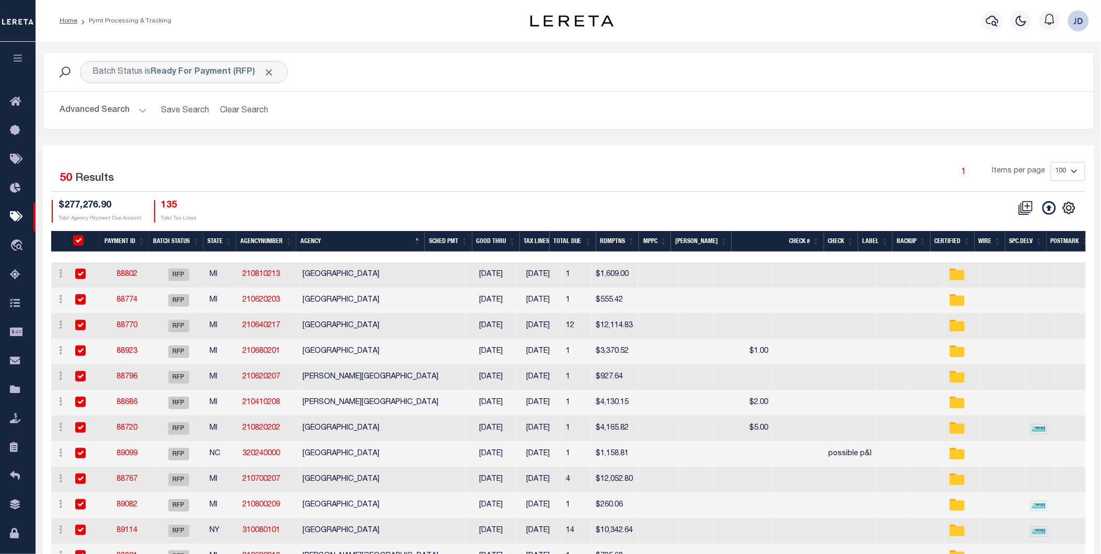
checkbox input "true"
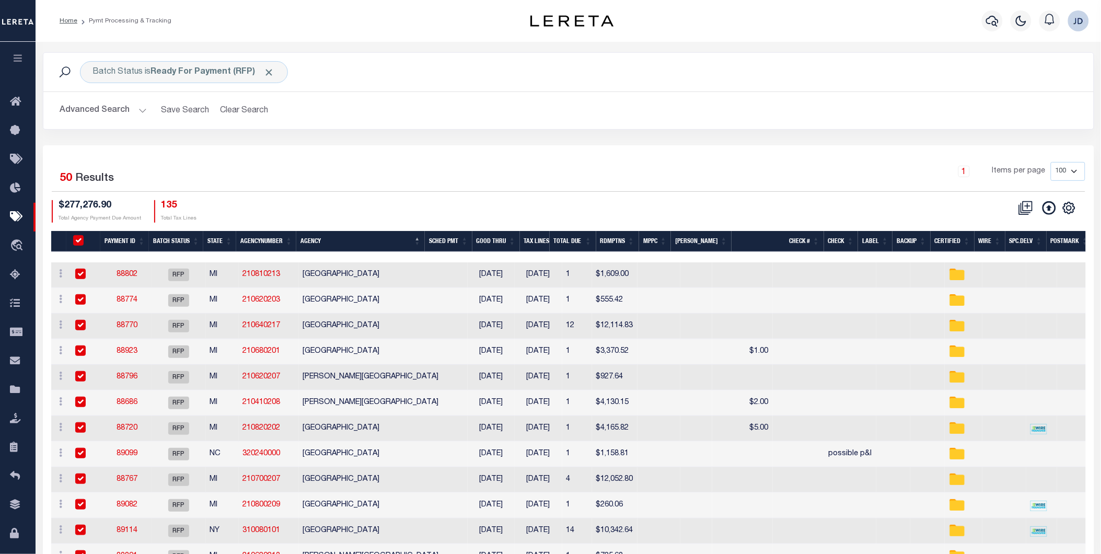
checkbox input "true"
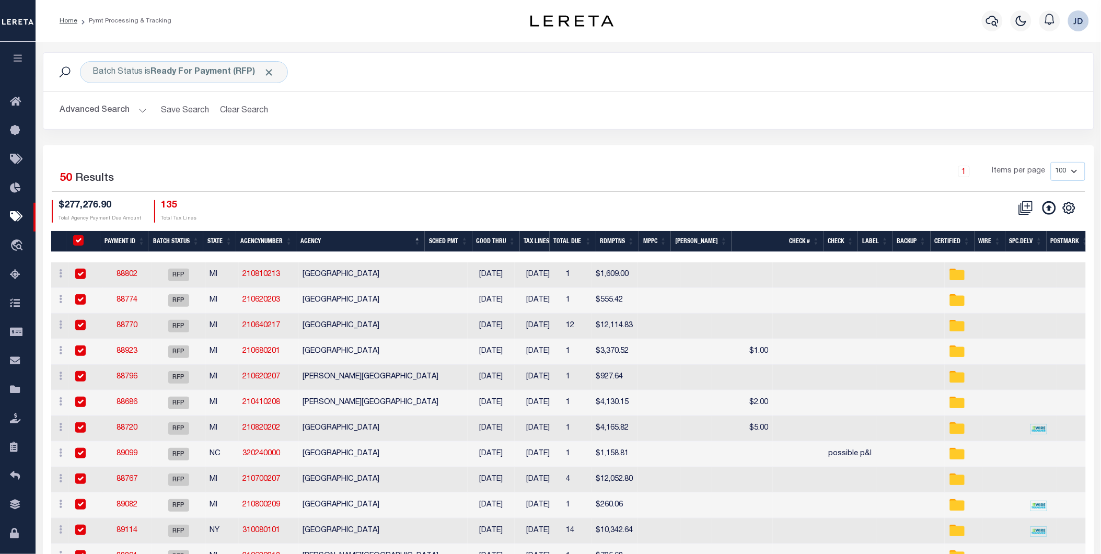
checkbox input "true"
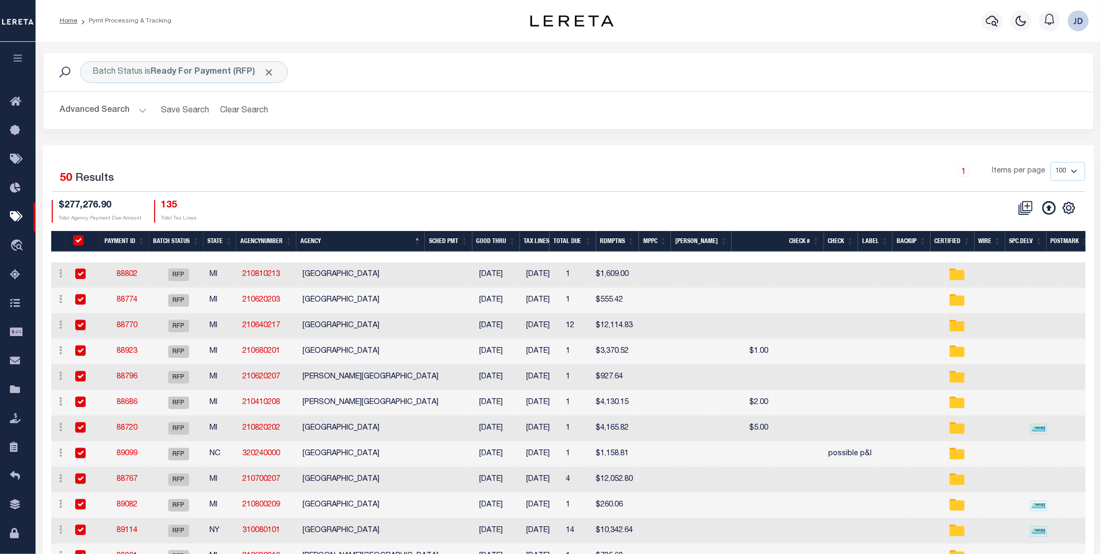
checkbox input "true"
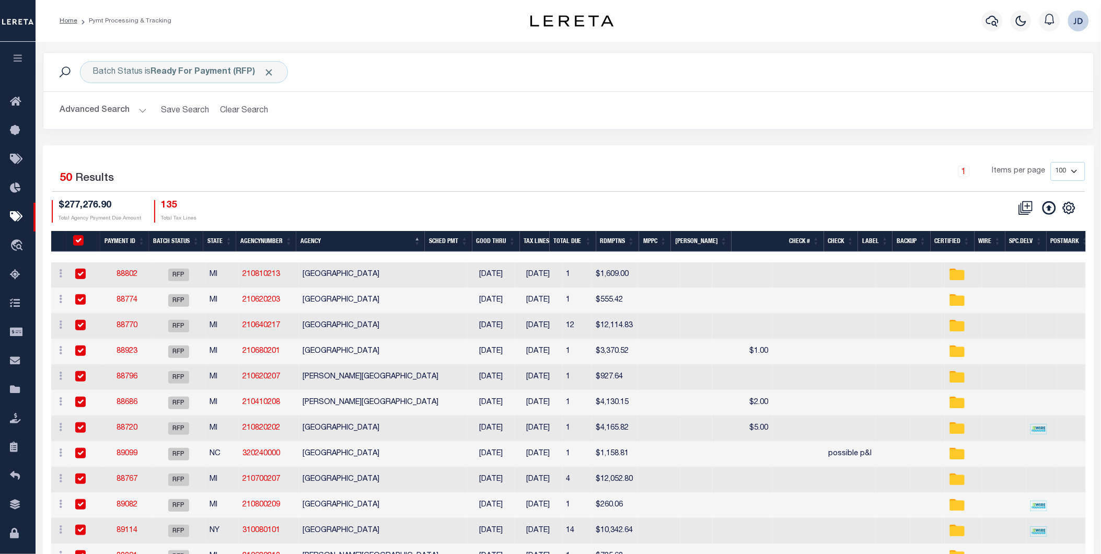
checkbox input "true"
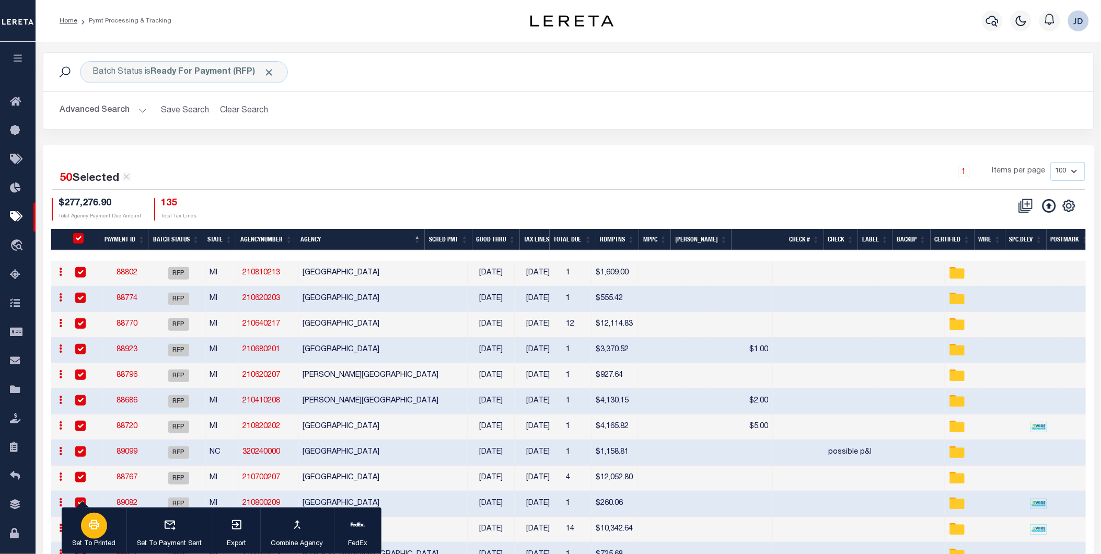
click at [97, 541] on p "Set To Printed" at bounding box center [94, 544] width 43 height 10
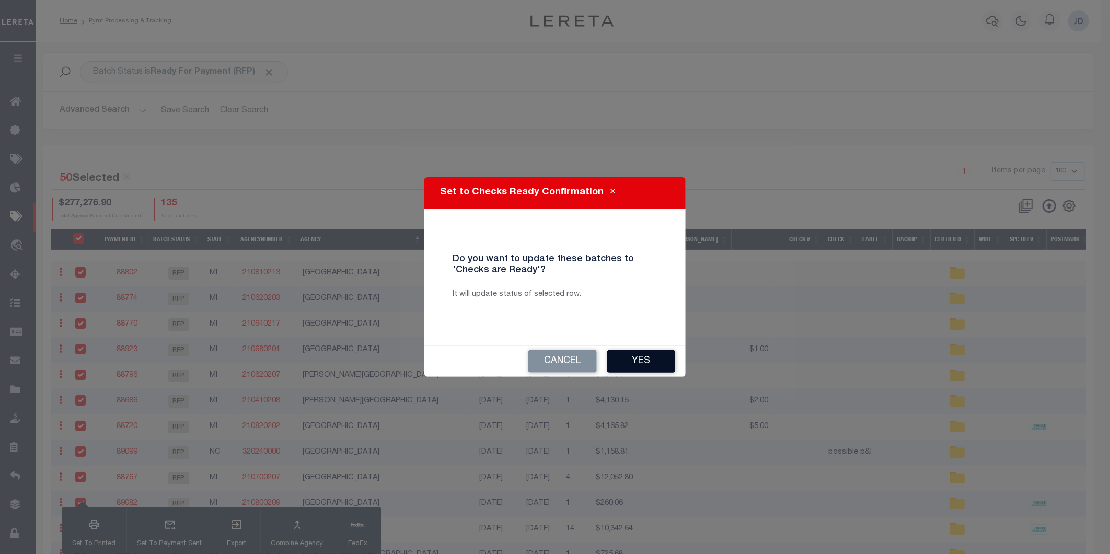
click at [631, 362] on button "Yes" at bounding box center [641, 361] width 68 height 22
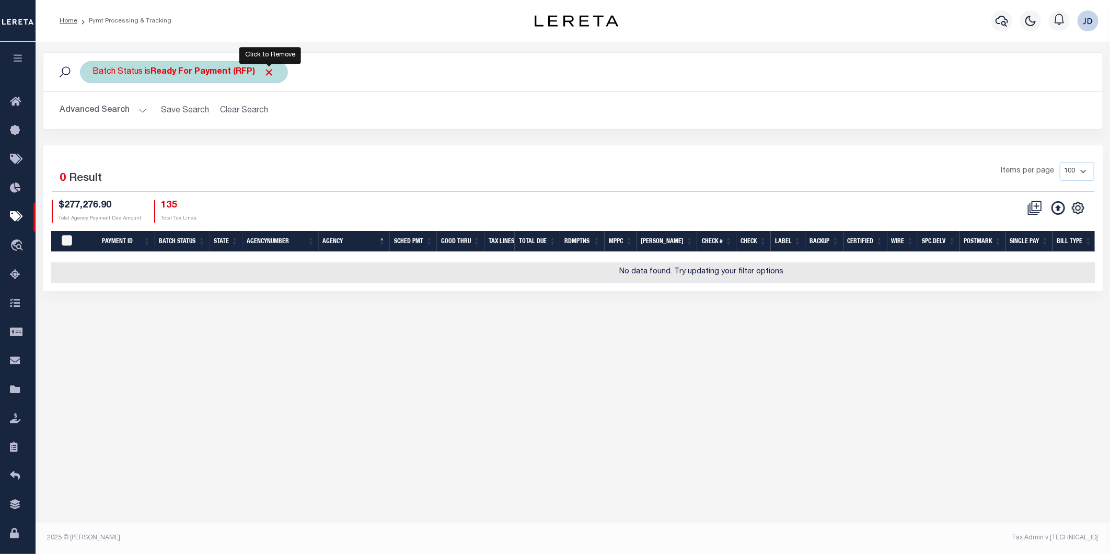
click at [273, 69] on span "Click to Remove" at bounding box center [269, 72] width 11 height 11
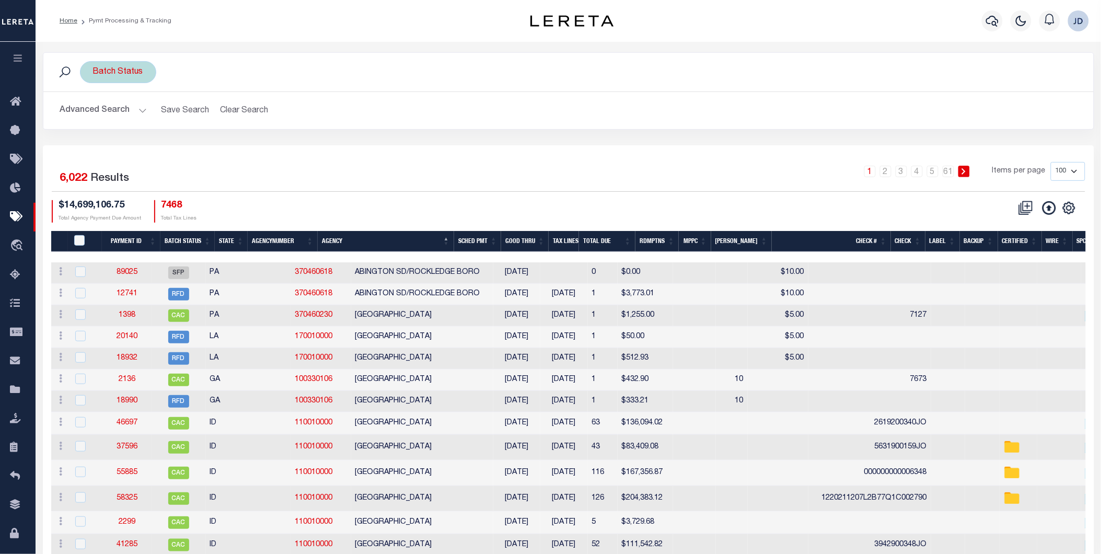
click at [116, 69] on div "Batch Status" at bounding box center [118, 72] width 76 height 22
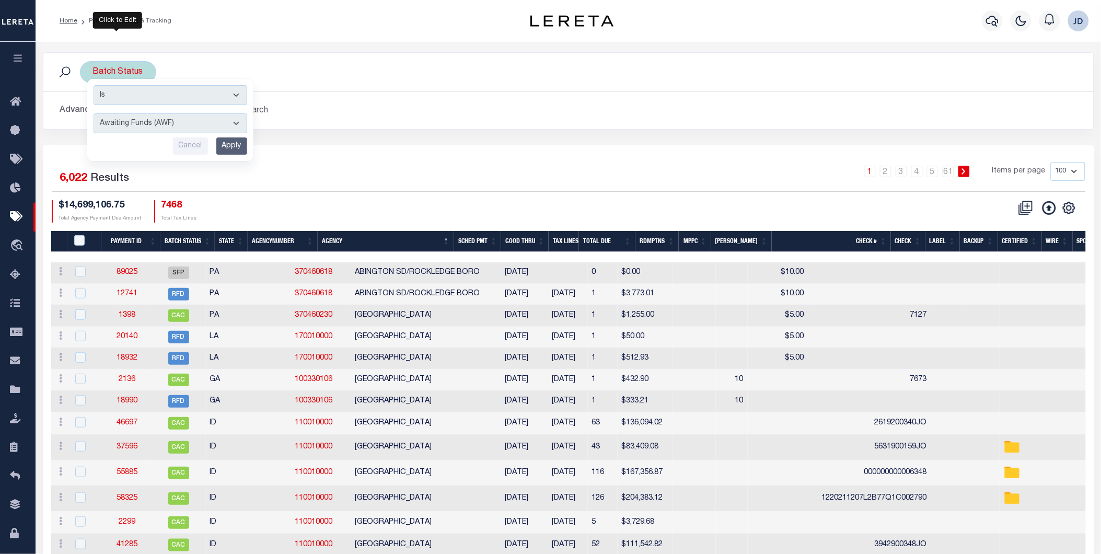
click at [144, 124] on select "Awaiting Funds (AWF) Cleared and Complete (CAC) New Check Needed (NCN) Payment …" at bounding box center [171, 123] width 154 height 20
select select "RFP"
click at [94, 113] on select "Awaiting Funds (AWF) Cleared and Complete (CAC) New Check Needed (NCN) Payment …" at bounding box center [171, 123] width 154 height 20
drag, startPoint x: 223, startPoint y: 147, endPoint x: 201, endPoint y: 141, distance: 22.7
click at [223, 147] on input "Apply" at bounding box center [231, 145] width 31 height 17
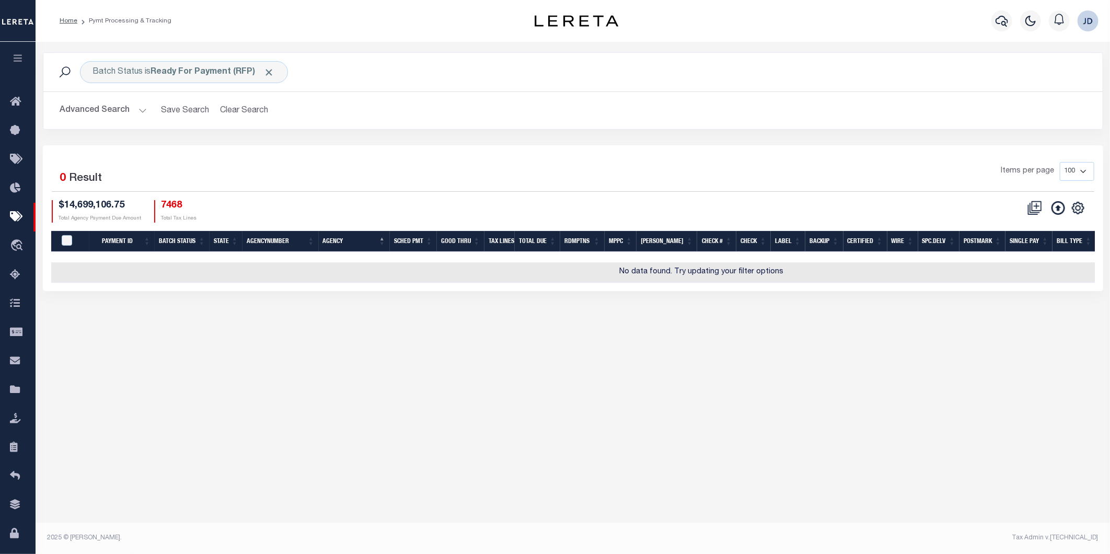
click at [93, 111] on button "Advanced Search" at bounding box center [103, 110] width 87 height 20
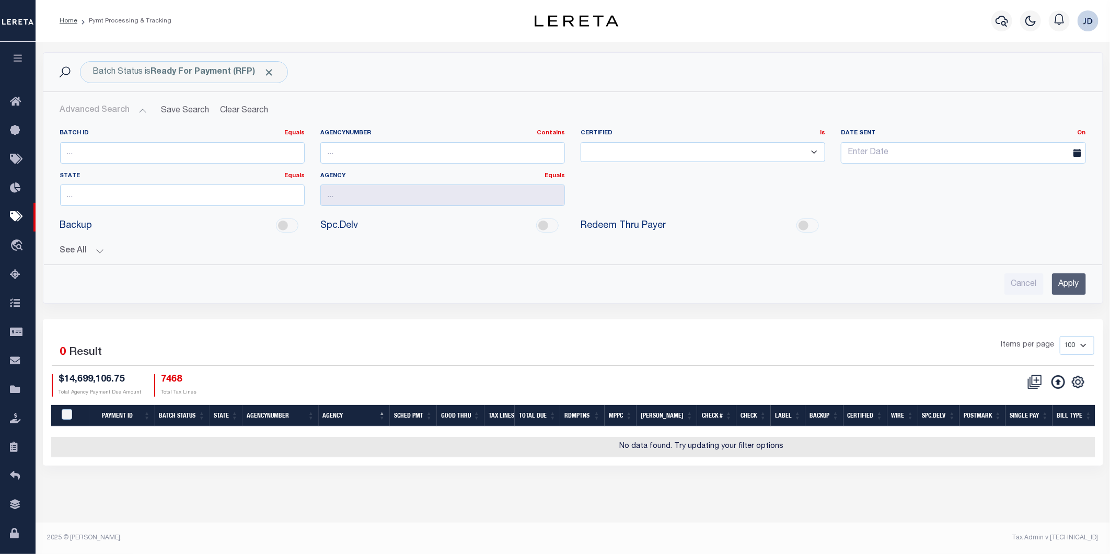
click at [87, 251] on button "See All" at bounding box center [572, 251] width 1025 height 10
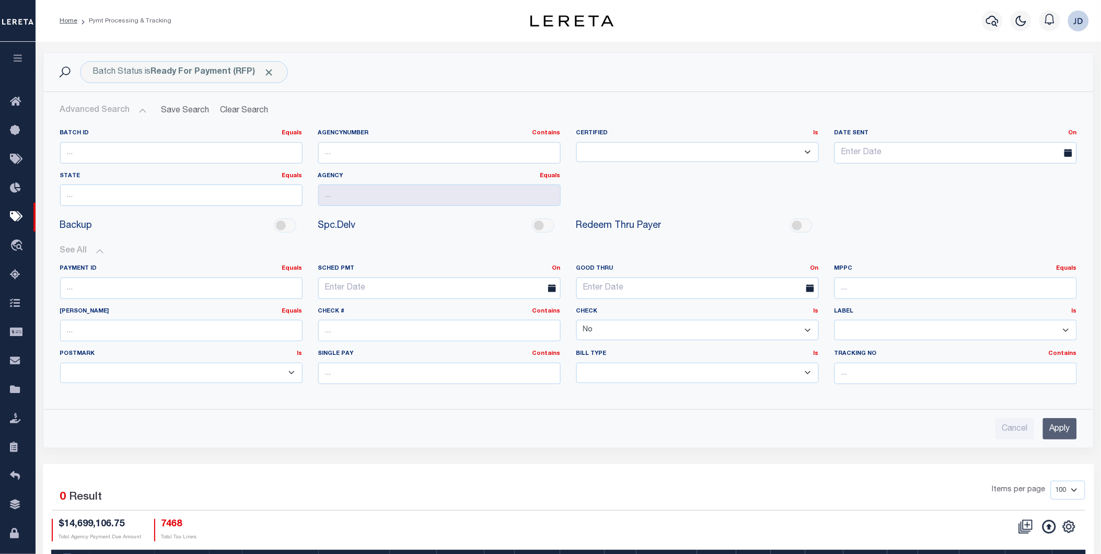
drag, startPoint x: 702, startPoint y: 339, endPoint x: 674, endPoint y: 341, distance: 28.3
click at [702, 339] on select "Yes No" at bounding box center [697, 330] width 242 height 20
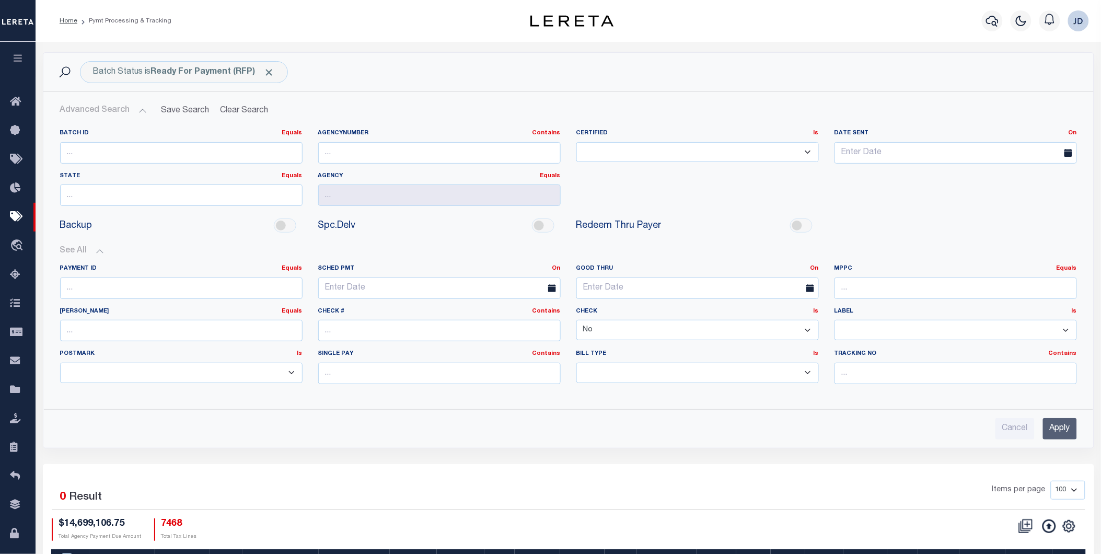
select select
click at [576, 320] on select "Yes No" at bounding box center [697, 330] width 242 height 20
click at [1072, 426] on input "Apply" at bounding box center [1060, 428] width 34 height 21
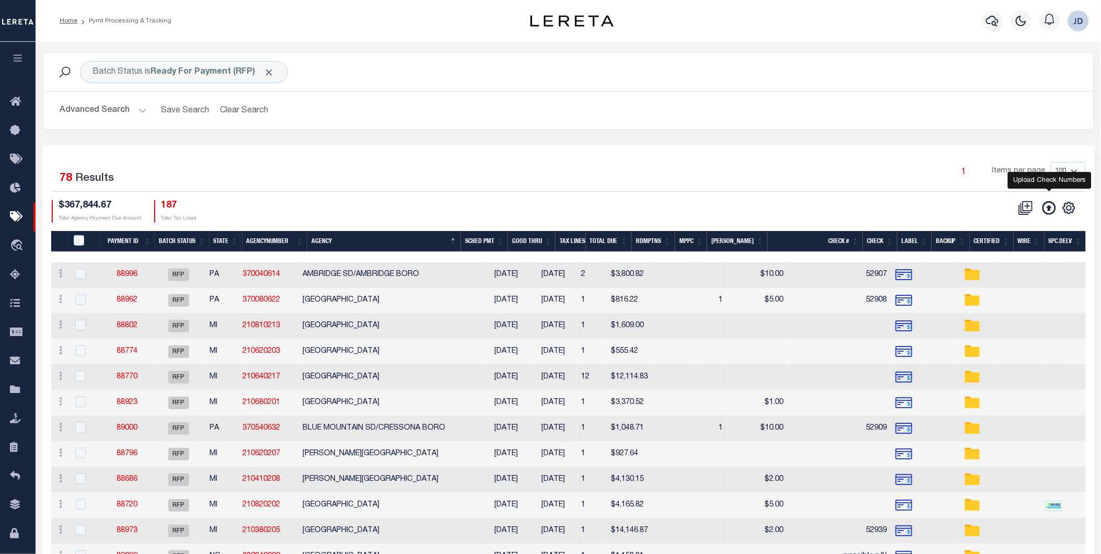
click at [1045, 209] on icon at bounding box center [1049, 208] width 14 height 14
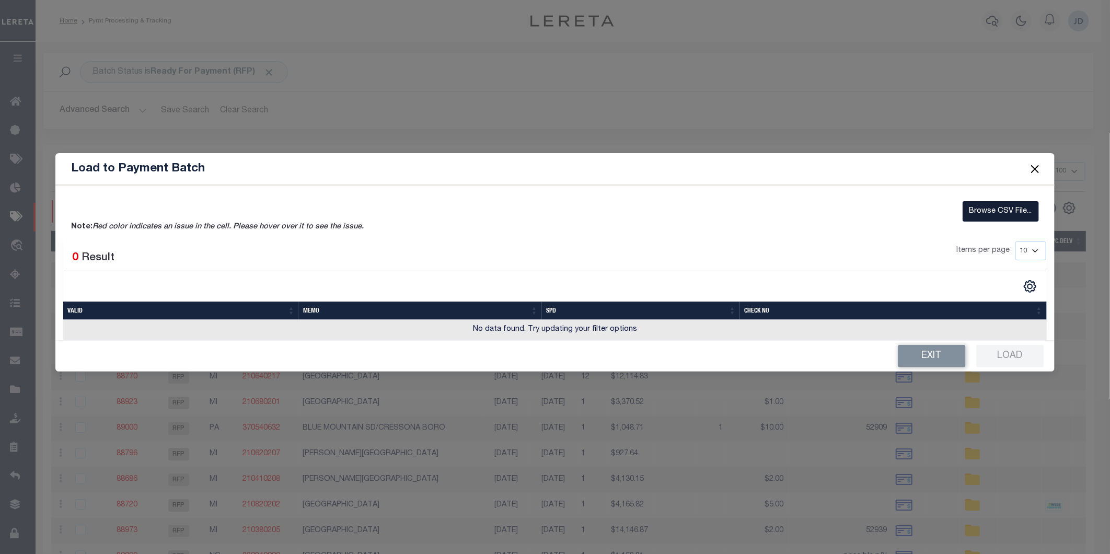
click at [996, 216] on label "Browse CSV File..." at bounding box center [1000, 211] width 76 height 20
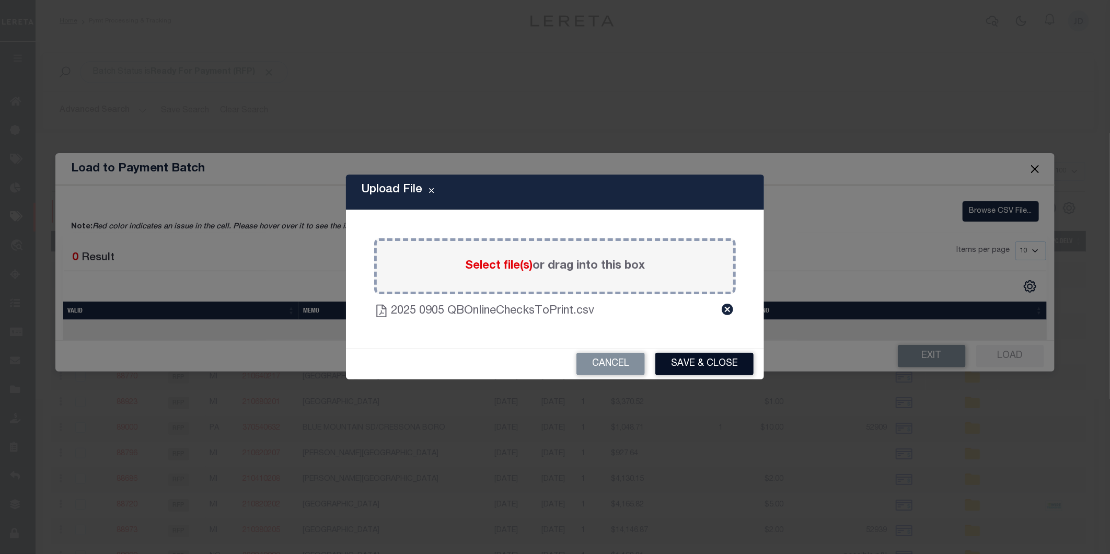
click at [688, 363] on button "Save & Close" at bounding box center [704, 364] width 98 height 22
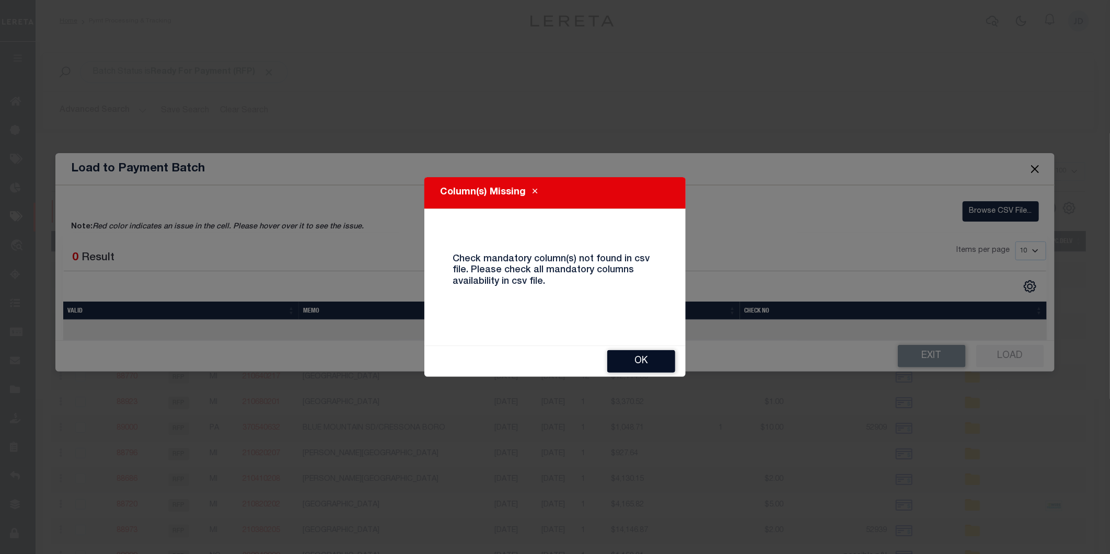
click at [648, 366] on button "OK" at bounding box center [641, 361] width 68 height 22
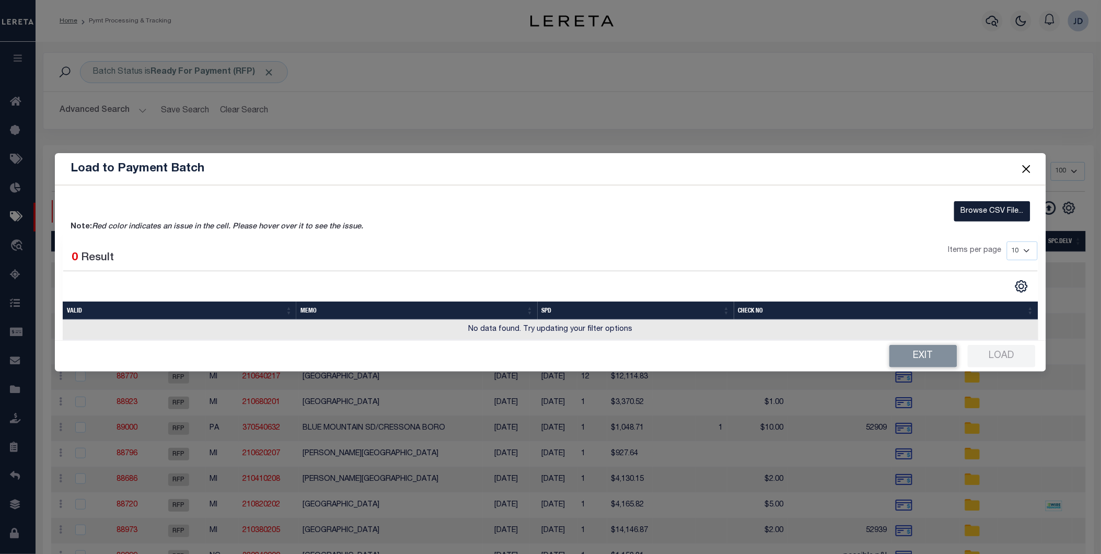
click at [974, 215] on label "Browse CSV File..." at bounding box center [992, 211] width 76 height 20
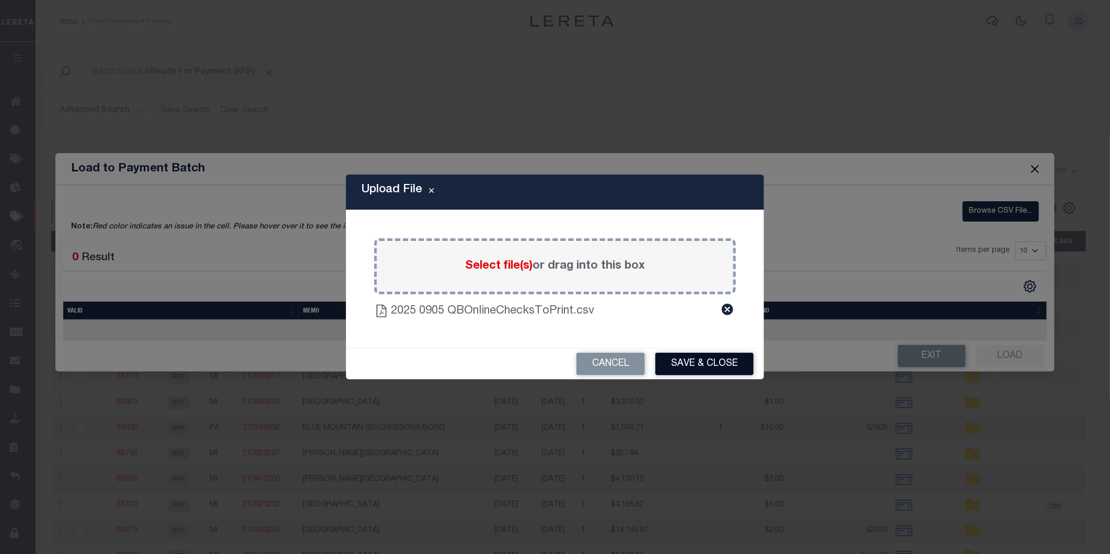
click at [700, 364] on button "Save & Close" at bounding box center [704, 364] width 98 height 22
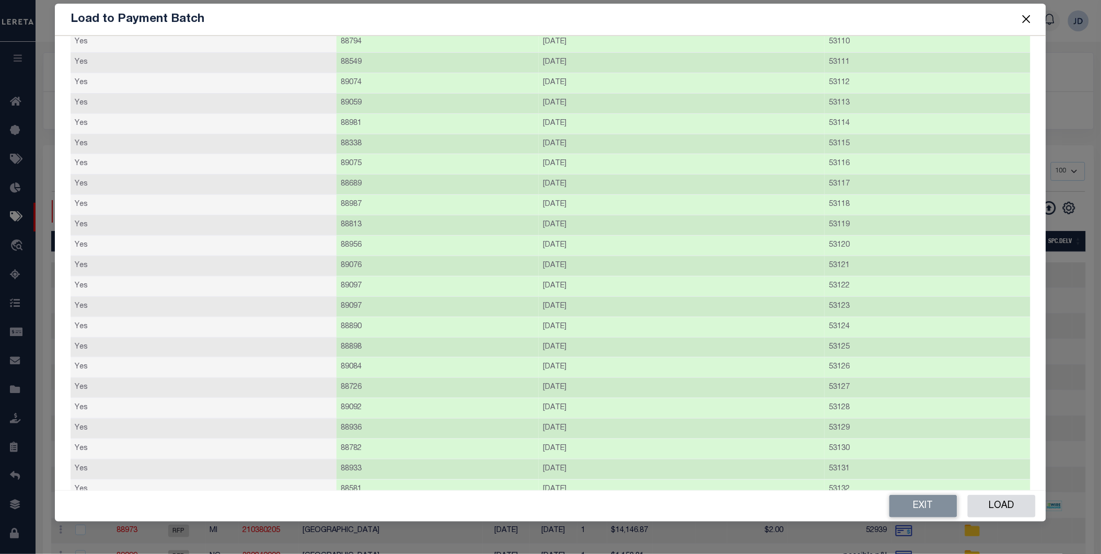
scroll to position [714, 0]
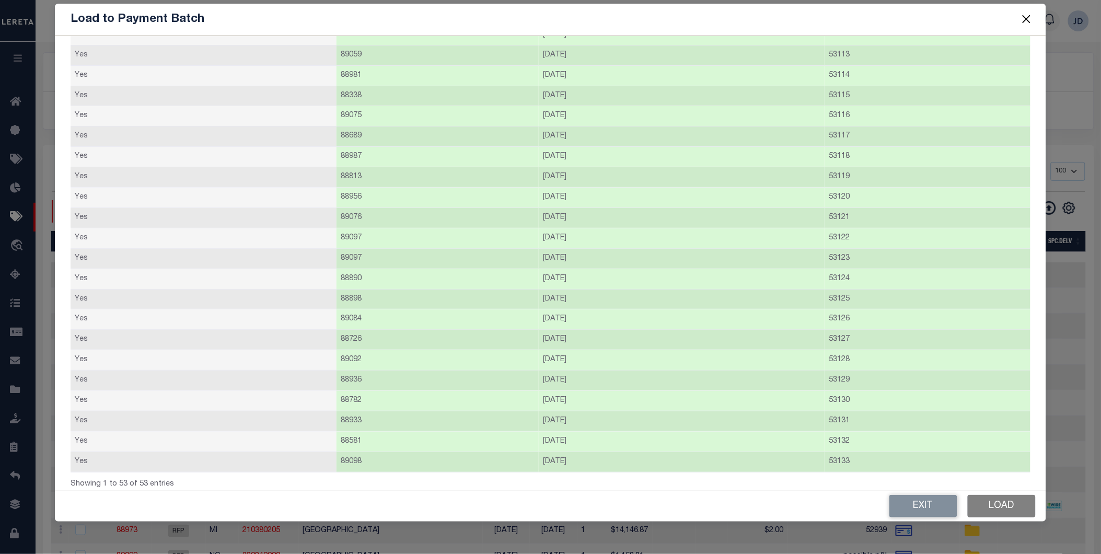
click at [995, 503] on button "Load" at bounding box center [1001, 506] width 68 height 22
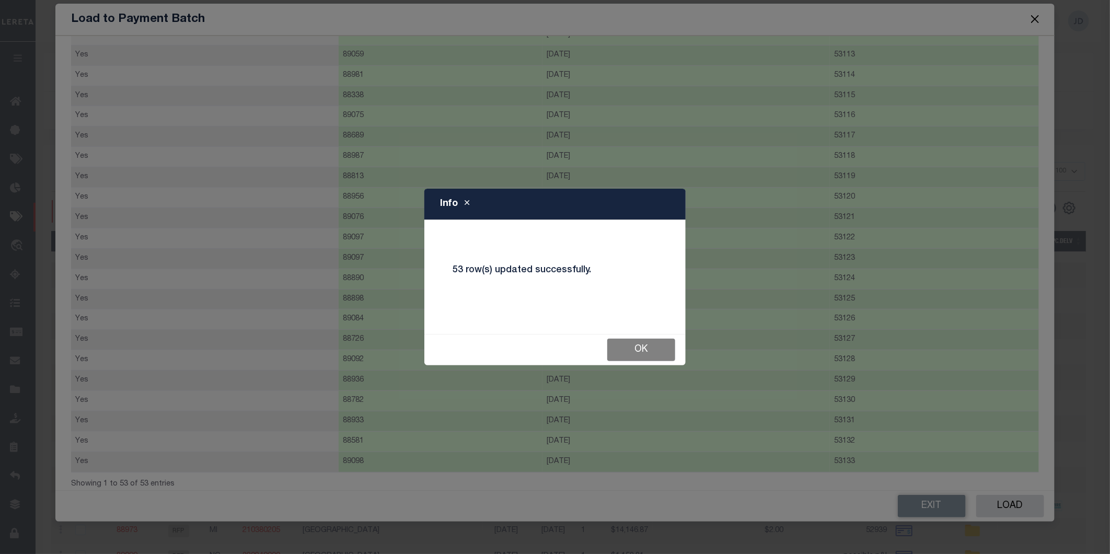
click at [649, 352] on button "Ok" at bounding box center [641, 350] width 68 height 22
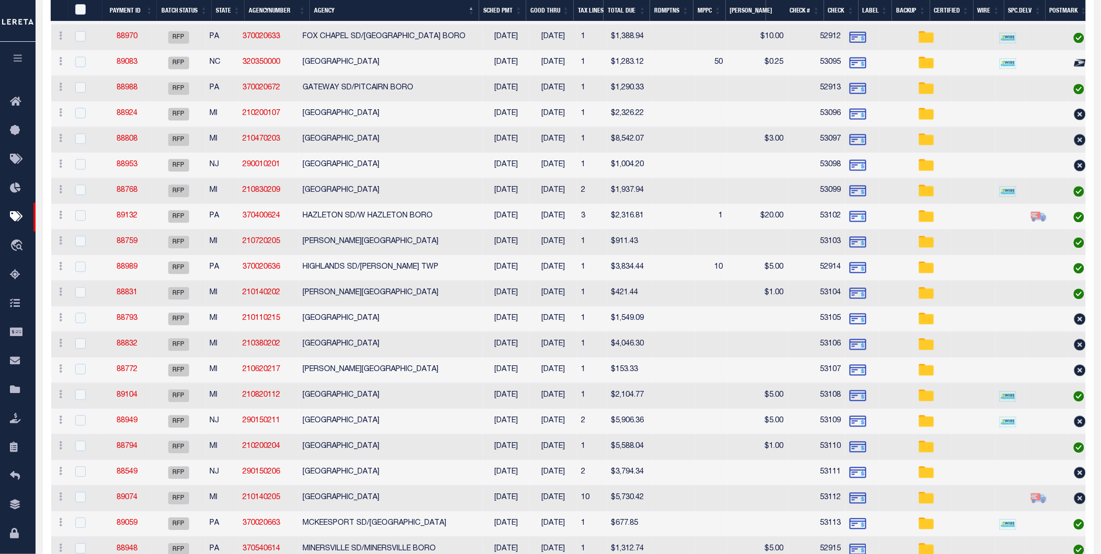
scroll to position [754, 0]
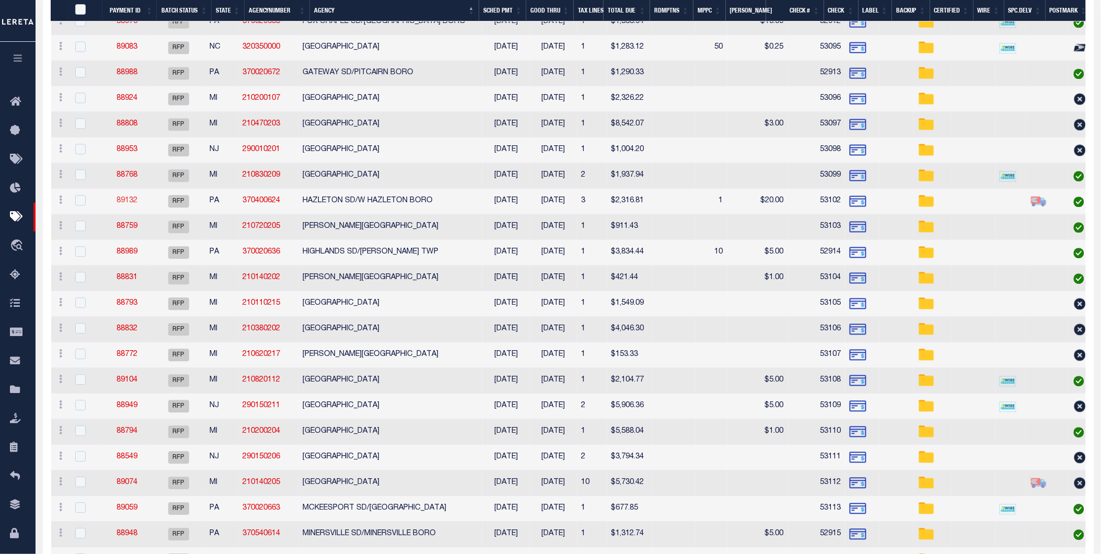
click at [123, 201] on link "89132" at bounding box center [126, 200] width 21 height 7
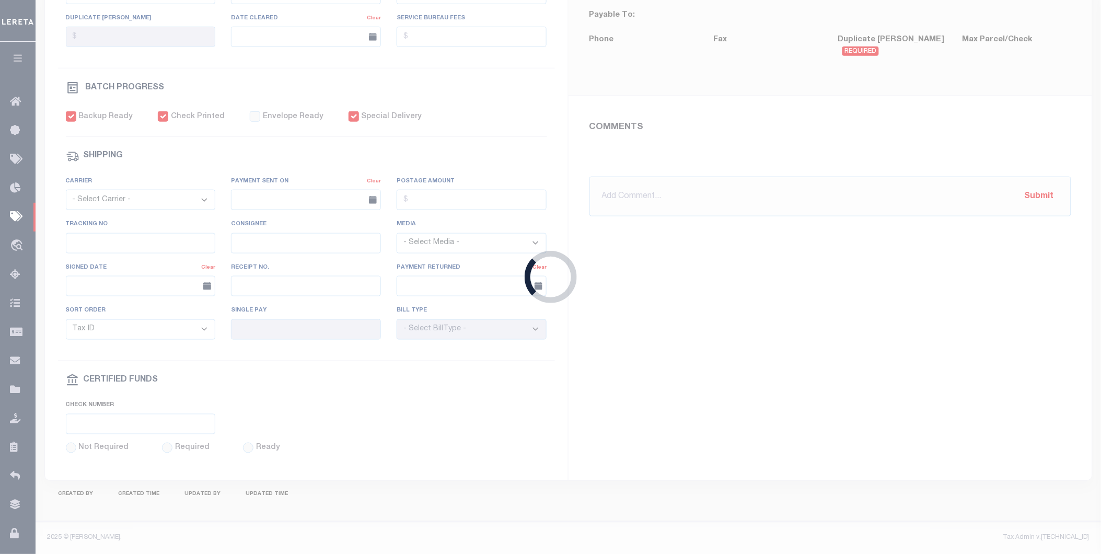
select select "RFP"
type input "[DATE]"
type input "$2,316.81"
select select "CHK"
type input "53102"
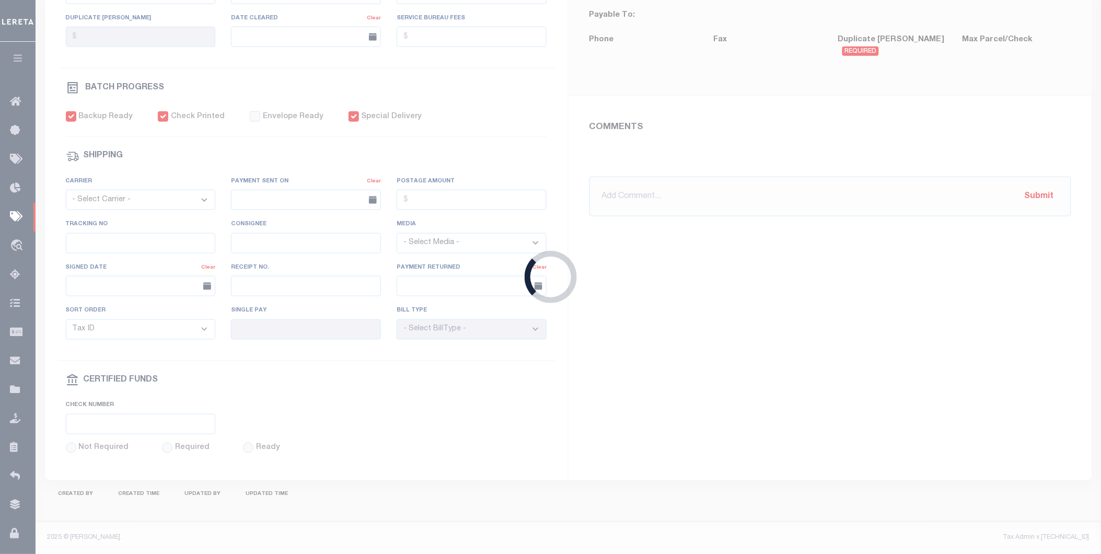
select select "[PERSON_NAME]"
type input "$60"
checkbox input "true"
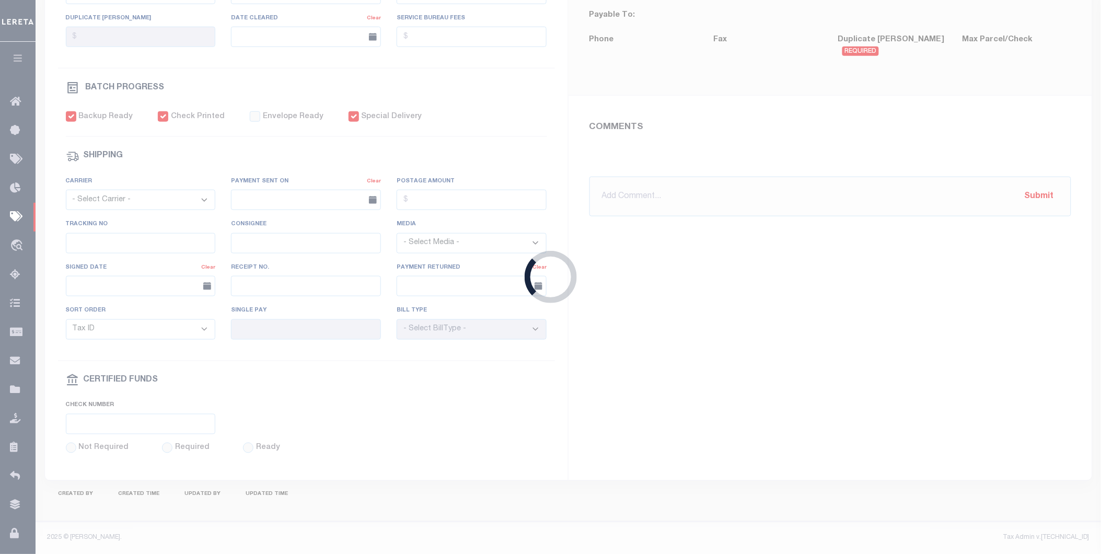
type input "N"
radio input "true"
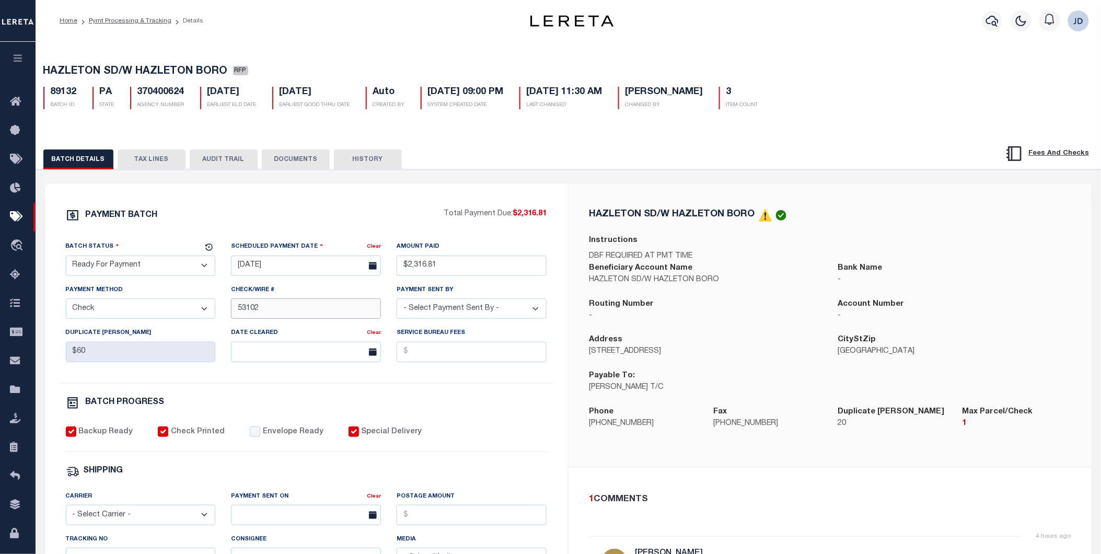
click at [269, 311] on input "53102" at bounding box center [306, 308] width 150 height 20
click at [236, 309] on input "53102" at bounding box center [306, 308] width 150 height 20
type input "53100-53102"
click at [568, 459] on div "HAZLETON SD/W HAZLETON BORO Instructions DBF REQUIRED AT PMT TIME Beneficiary A…" at bounding box center [829, 325] width 523 height 284
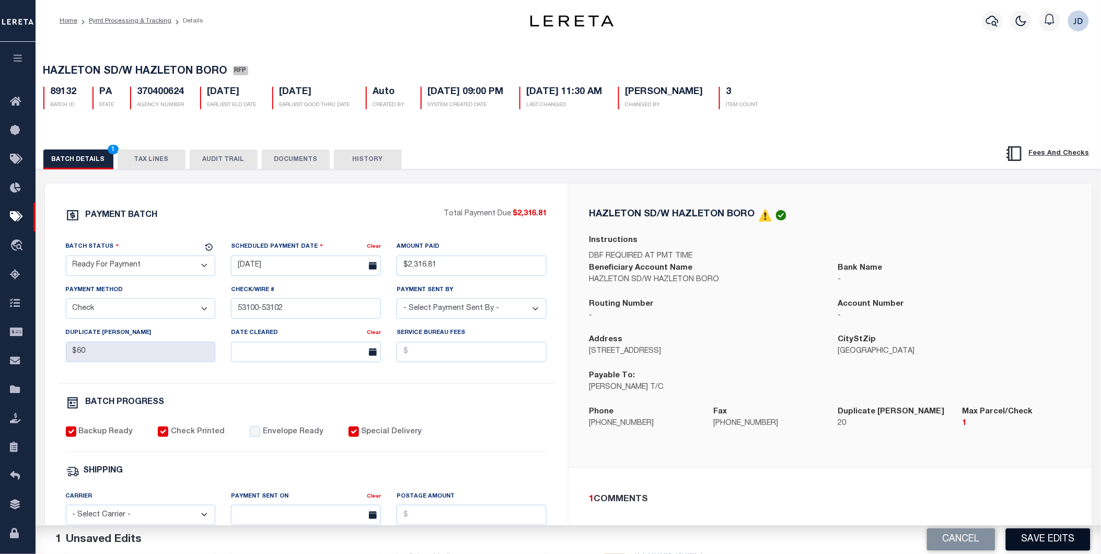
click at [1058, 540] on button "Save Edits" at bounding box center [1048, 539] width 85 height 22
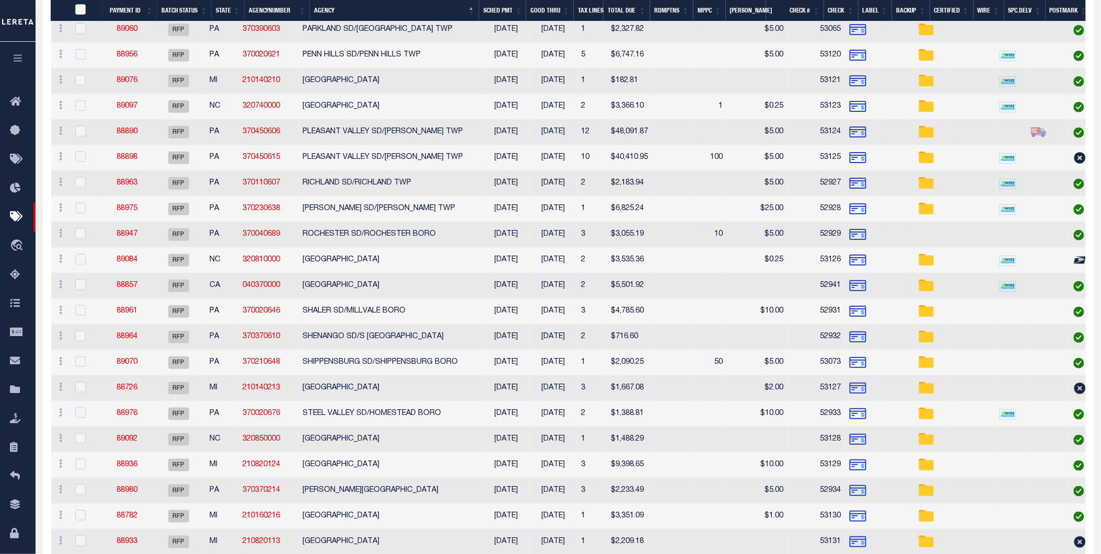
scroll to position [1512, 0]
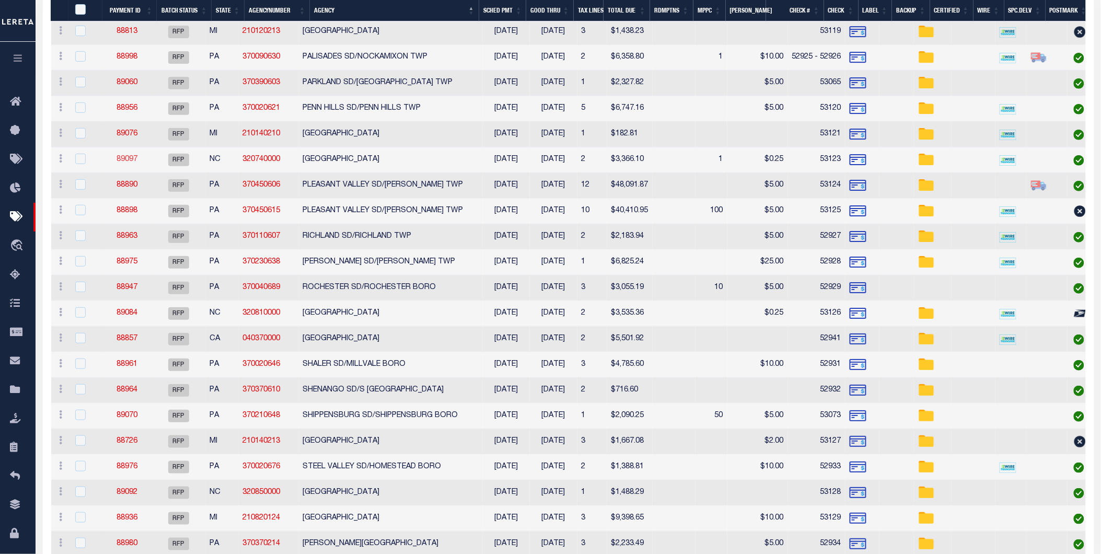
click at [129, 161] on link "89097" at bounding box center [126, 159] width 21 height 7
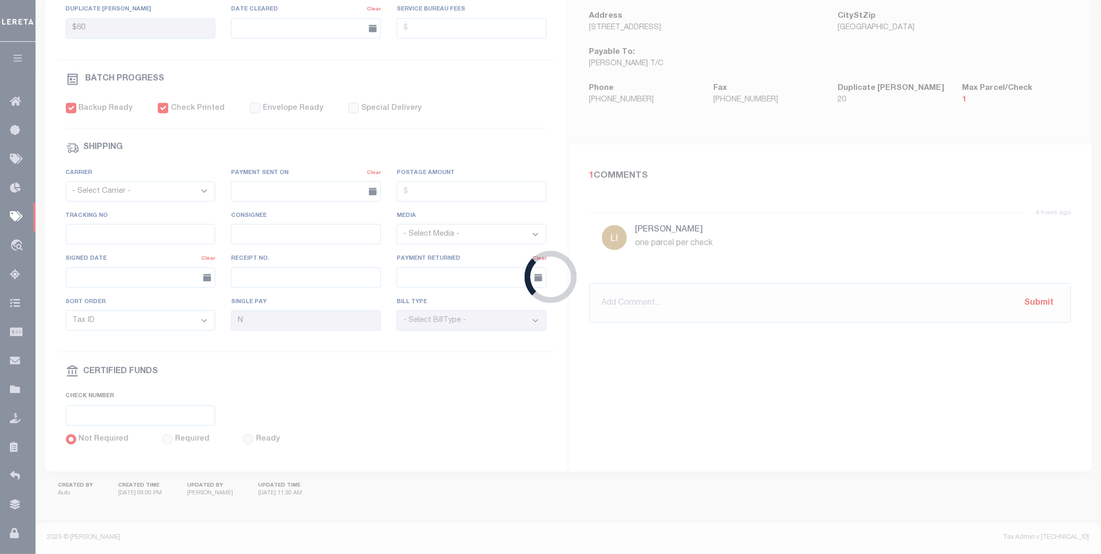
type input "$3,366.1"
type input "53123"
select select "[PERSON_NAME]"
checkbox input "false"
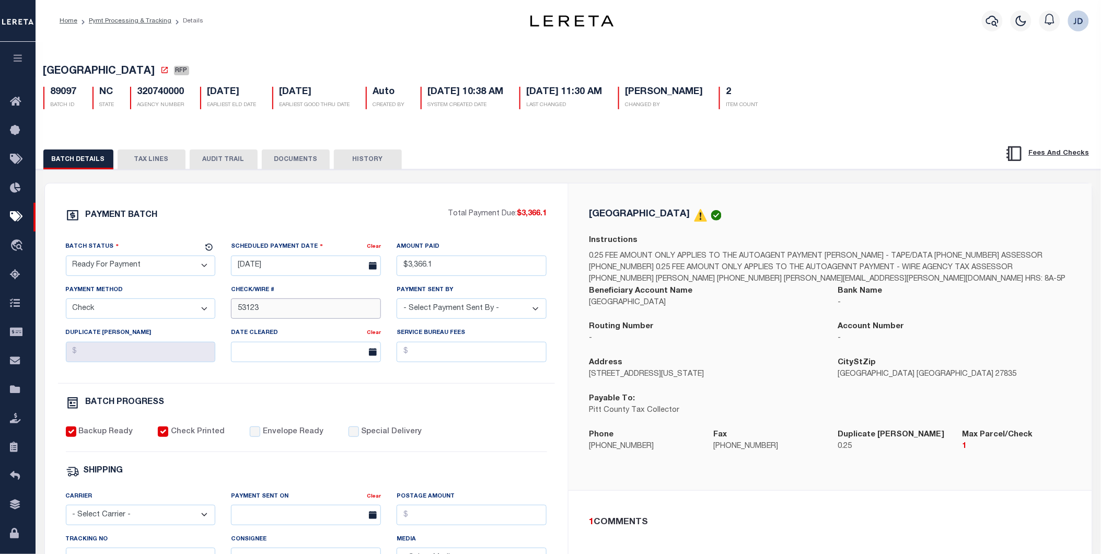
click at [238, 314] on input "53123" at bounding box center [306, 308] width 150 height 20
type input "53122-53123"
click at [578, 471] on div "[GEOGRAPHIC_DATA] Instructions 0.25 FEE AMOUNT ONLY APPLIES TO THE AUTOAGENT PA…" at bounding box center [829, 336] width 523 height 307
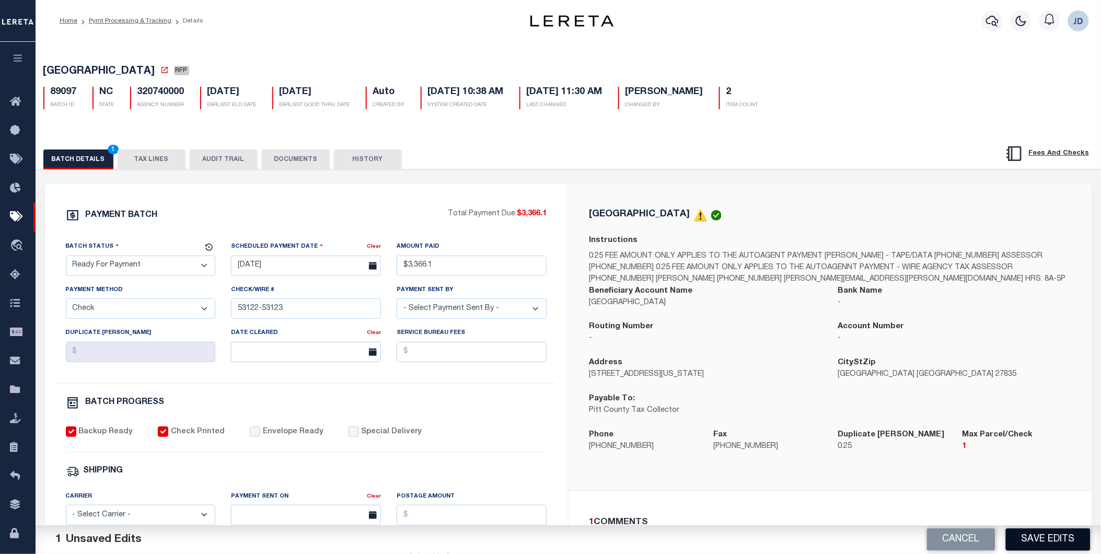
click at [1027, 535] on button "Save Edits" at bounding box center [1048, 539] width 85 height 22
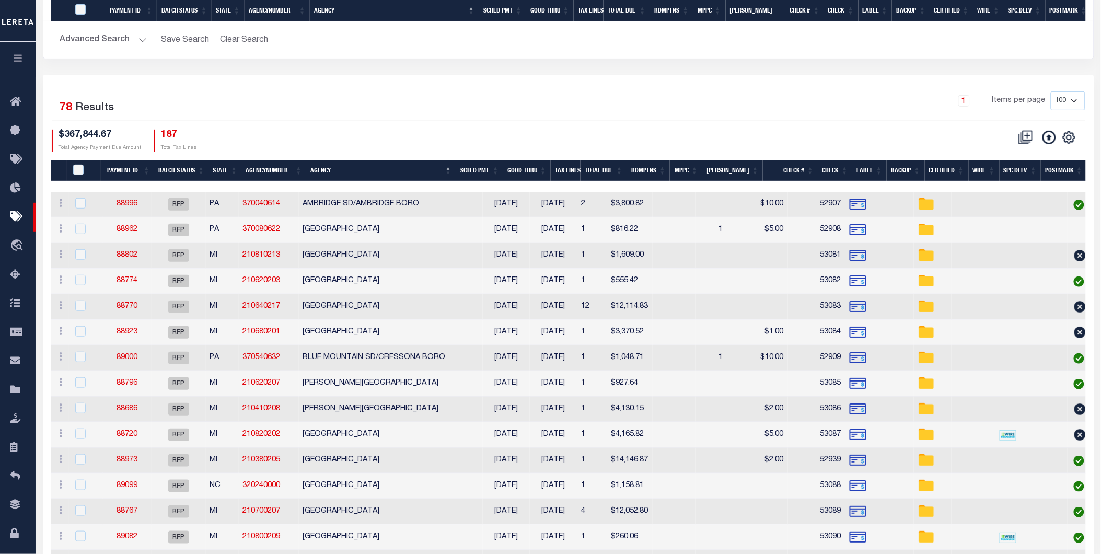
scroll to position [464, 0]
